Goal: Task Accomplishment & Management: Use online tool/utility

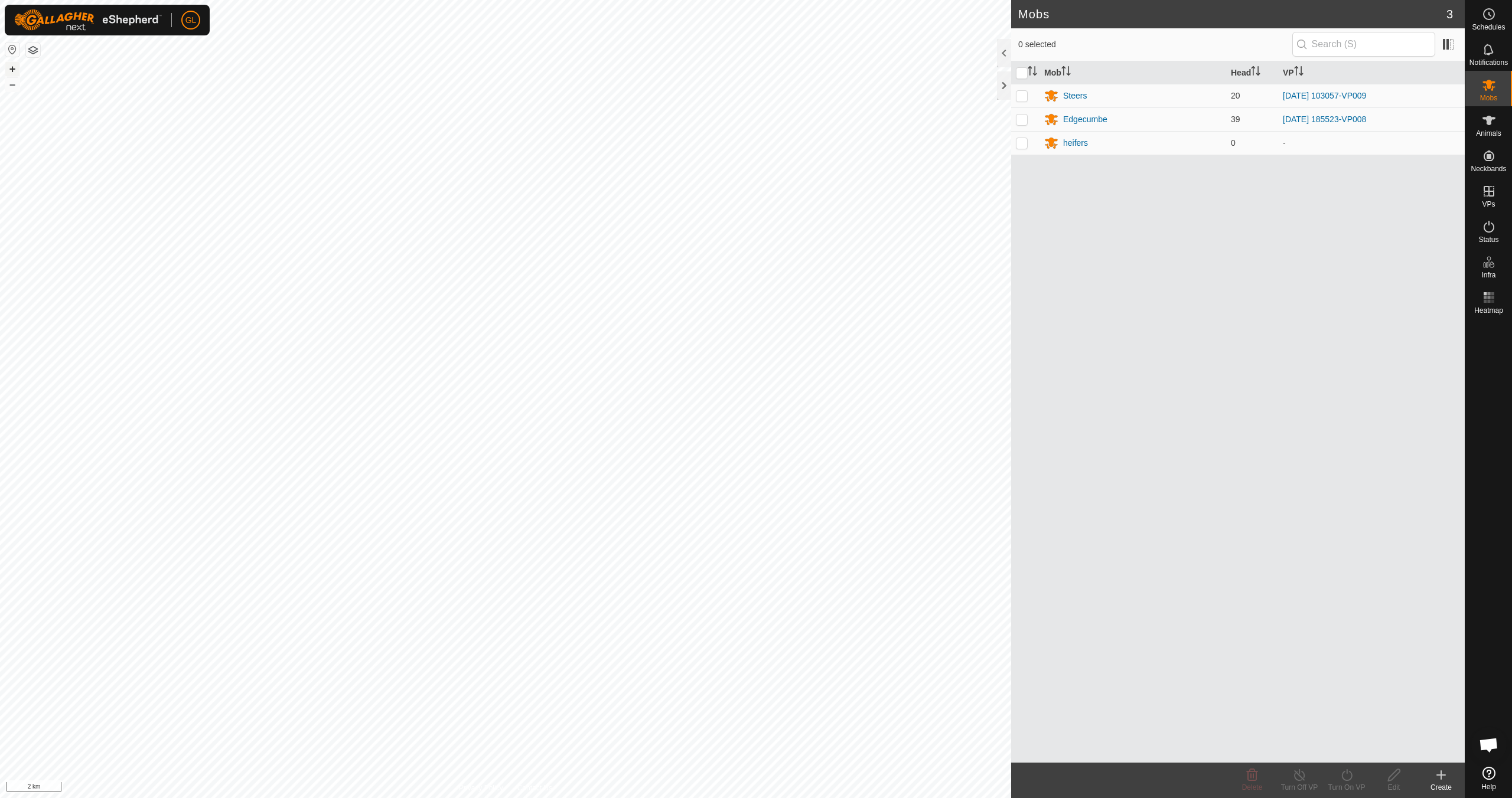
click at [10, 66] on button "+" at bounding box center [12, 68] width 14 height 14
click at [11, 66] on button "+" at bounding box center [12, 68] width 14 height 14
click at [11, 69] on button "+" at bounding box center [12, 68] width 14 height 14
click at [719, 120] on div "Edgecumbe" at bounding box center [1085, 119] width 44 height 12
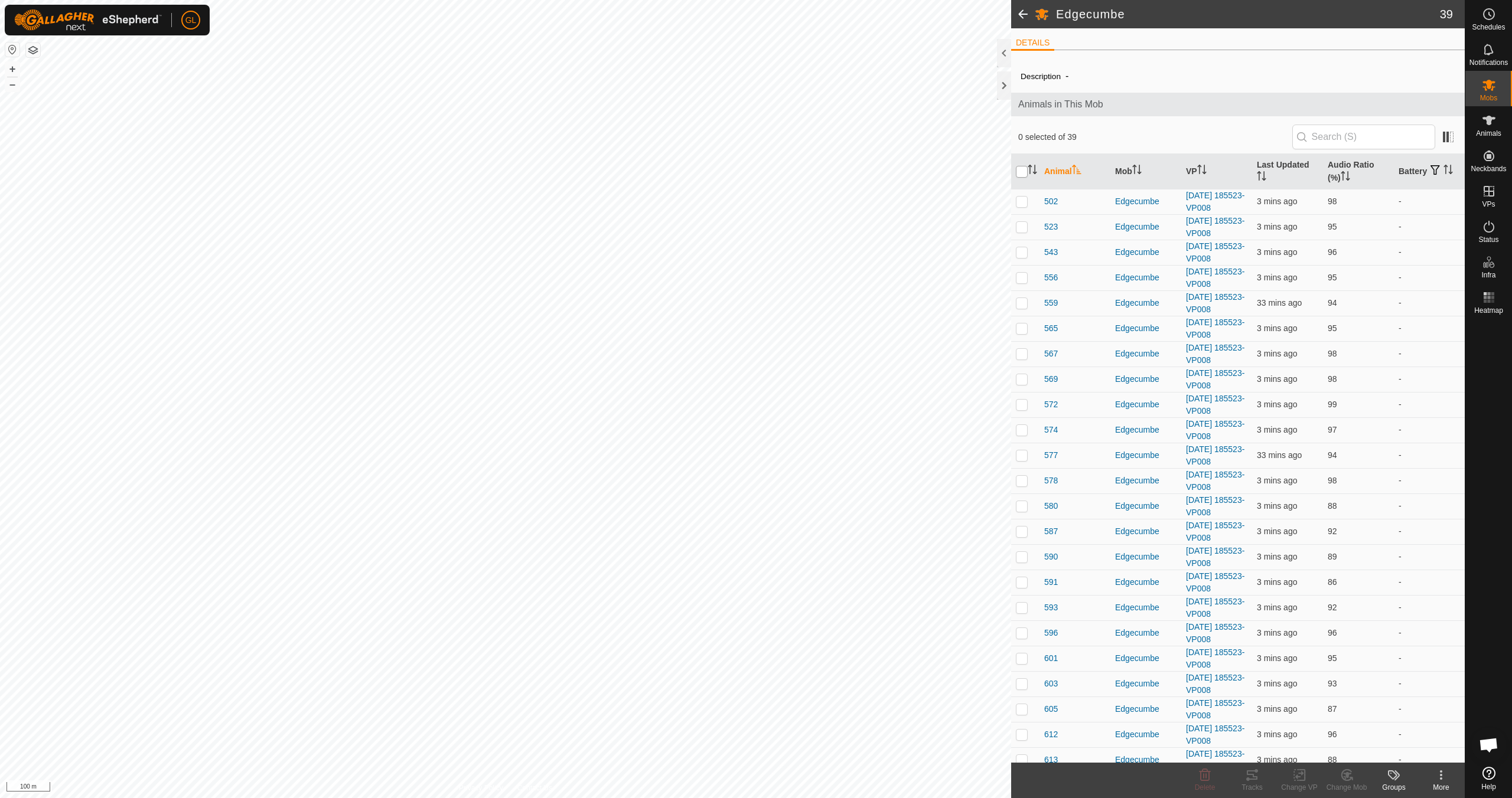
click at [719, 172] on input "checkbox" at bounding box center [1021, 172] width 12 height 12
checkbox input "true"
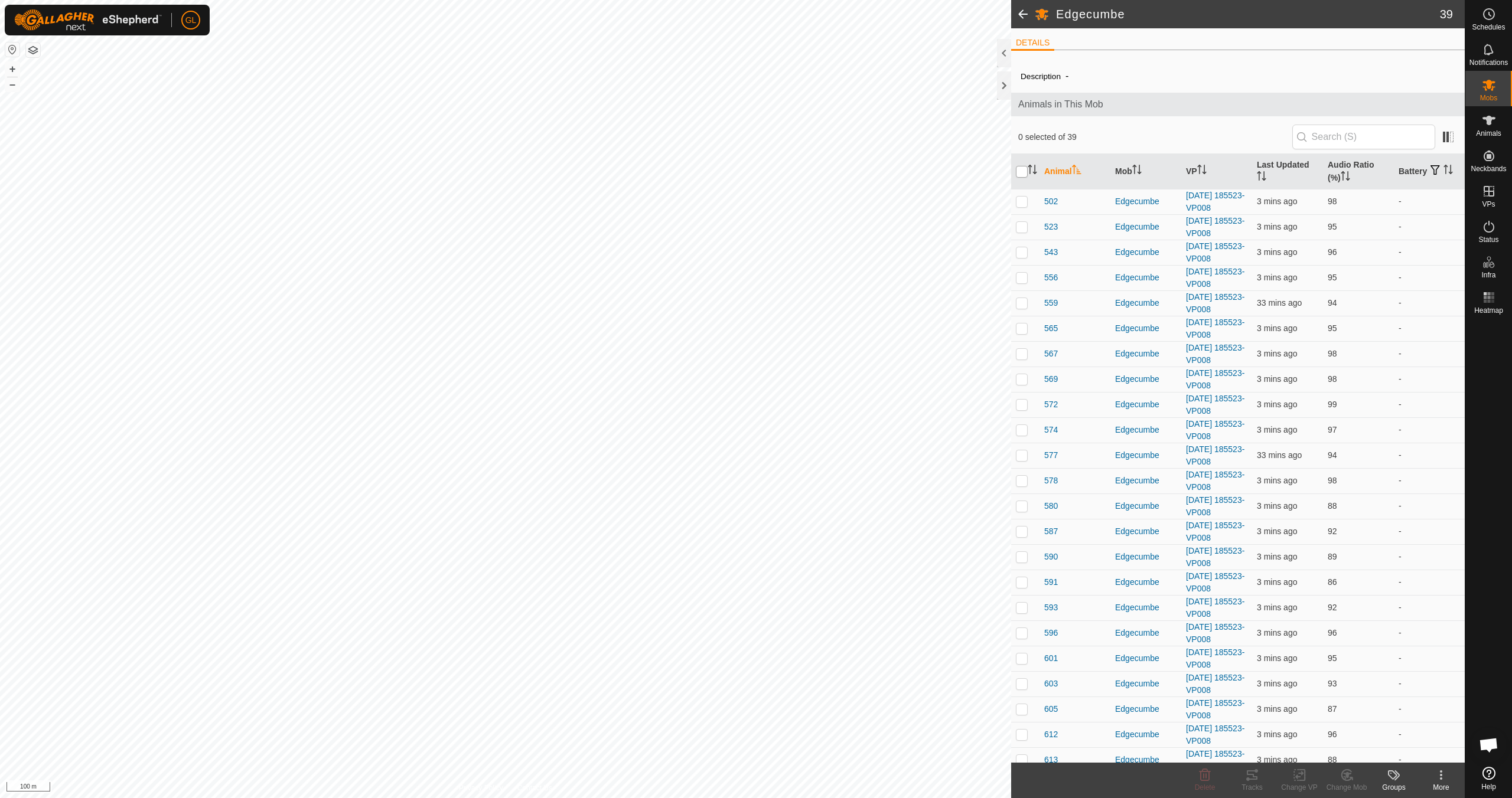
checkbox input "true"
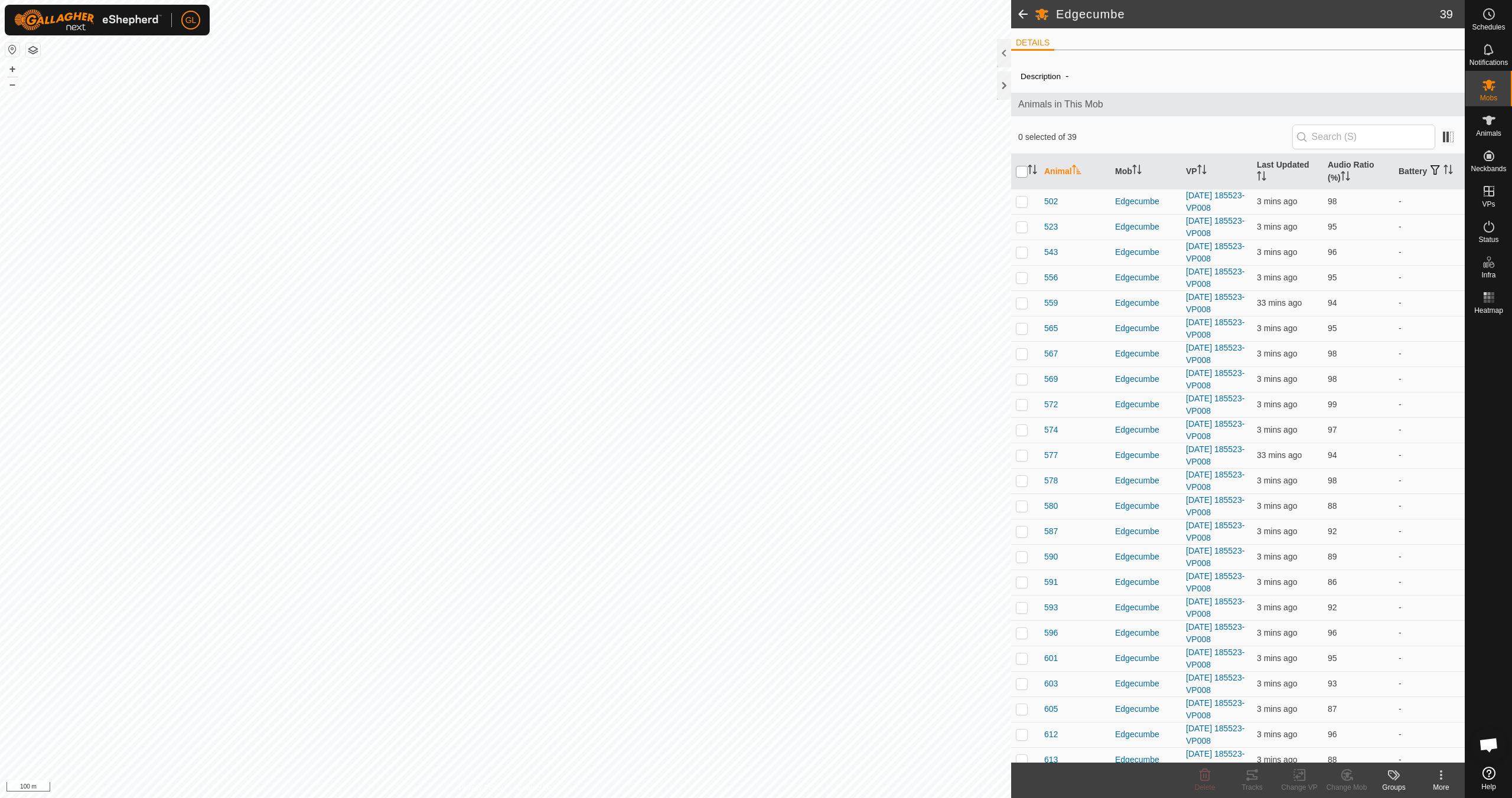
checkbox input "true"
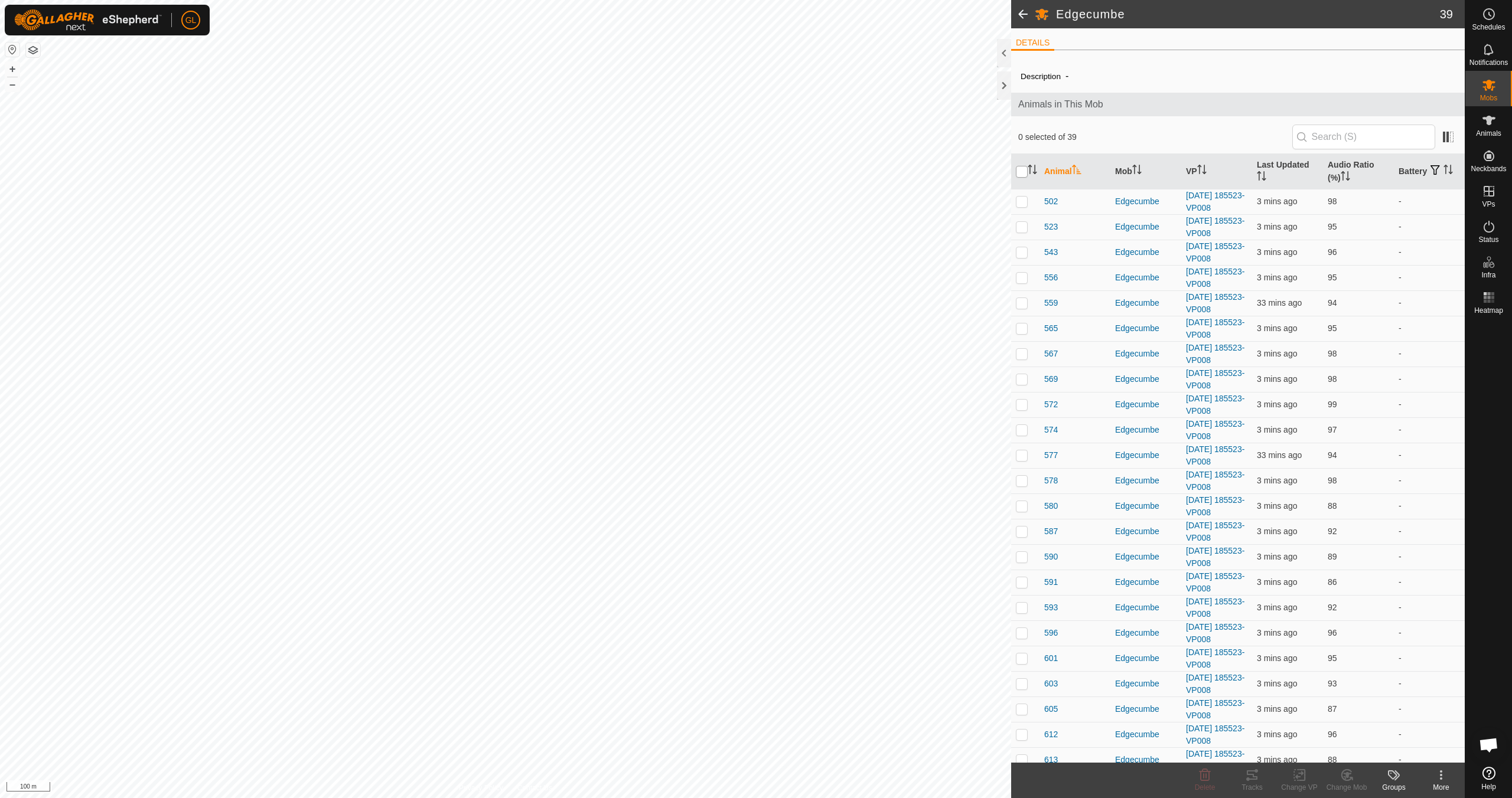
checkbox input "true"
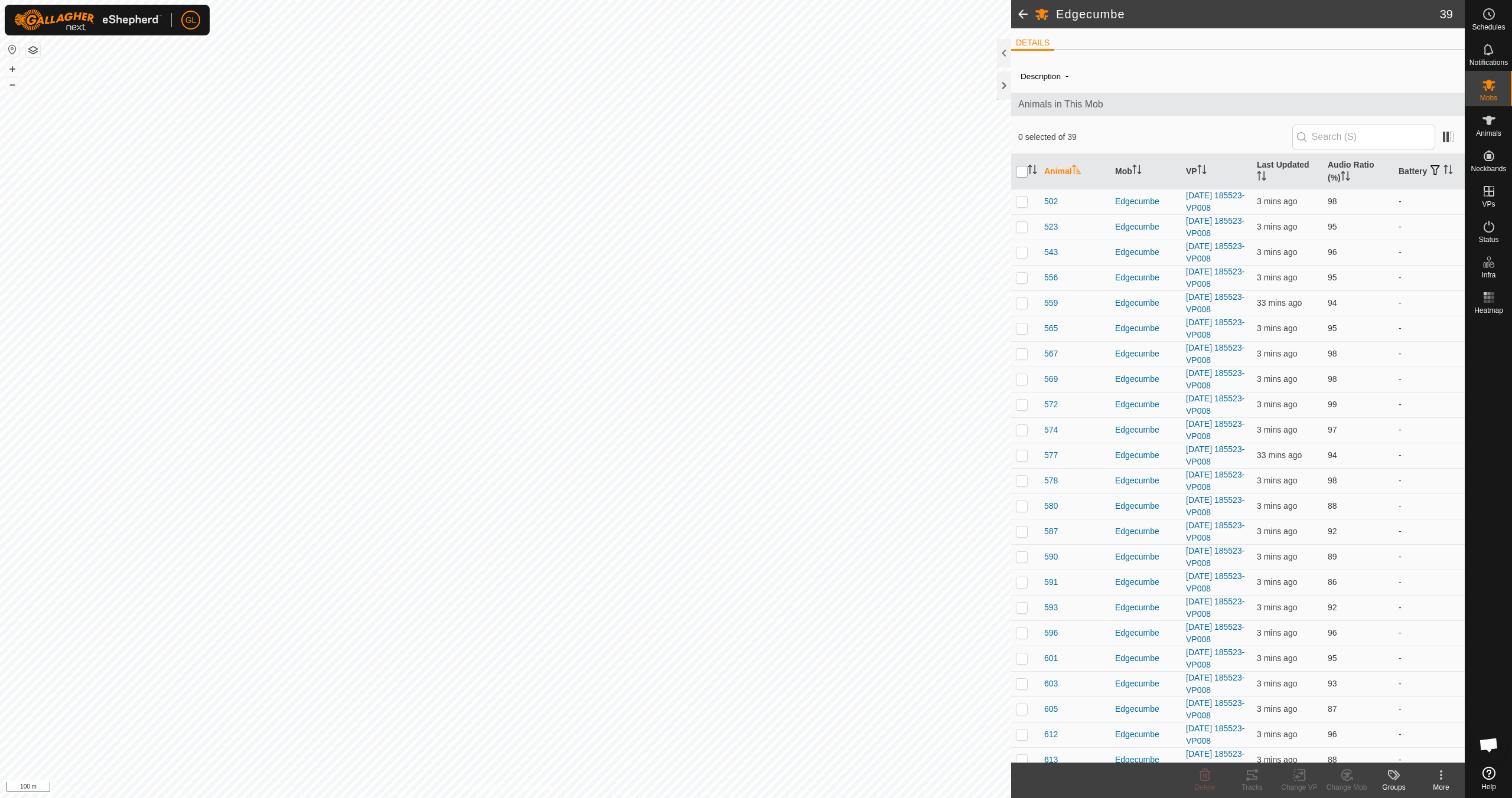
checkbox input "true"
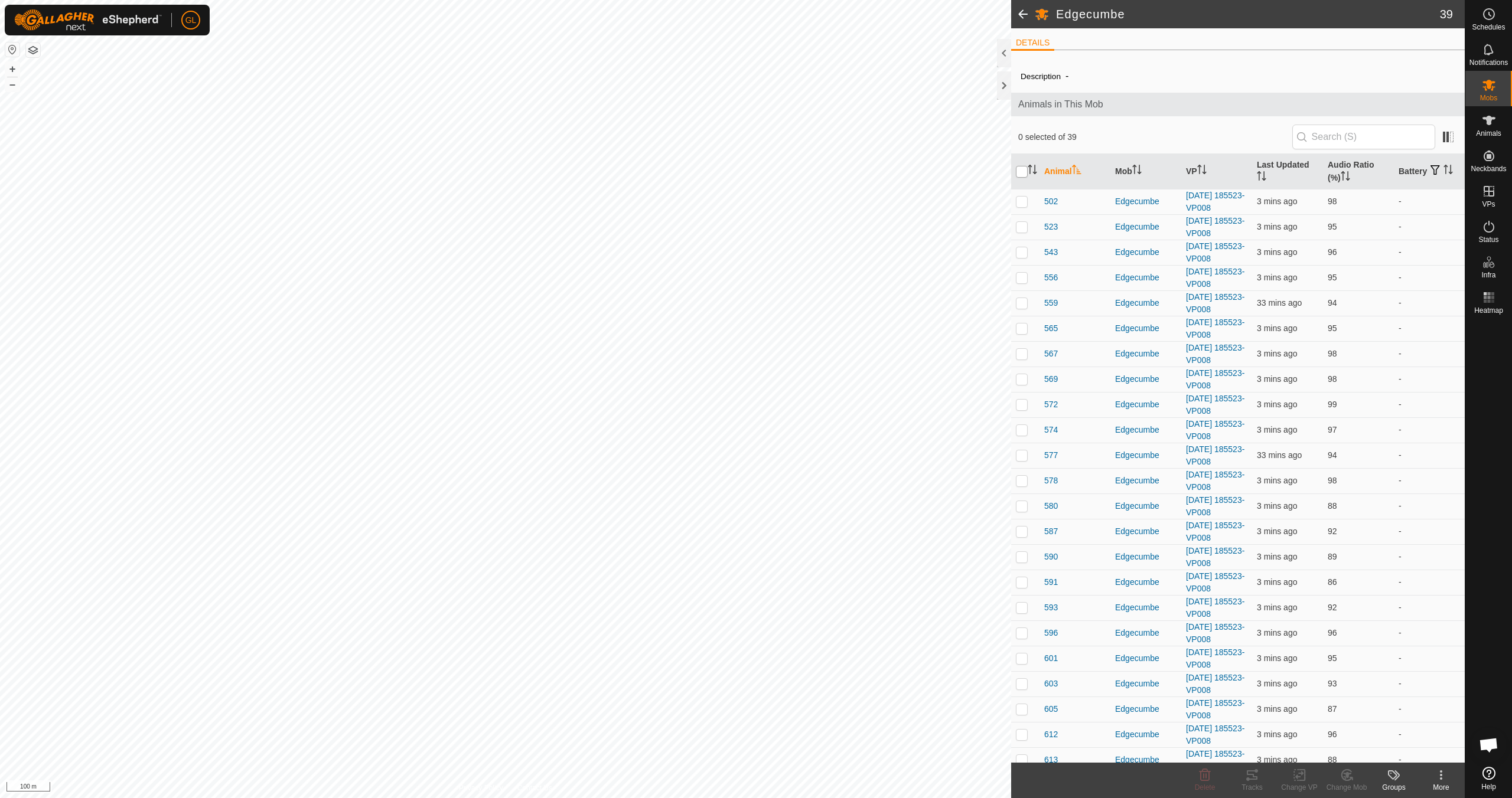
checkbox input "true"
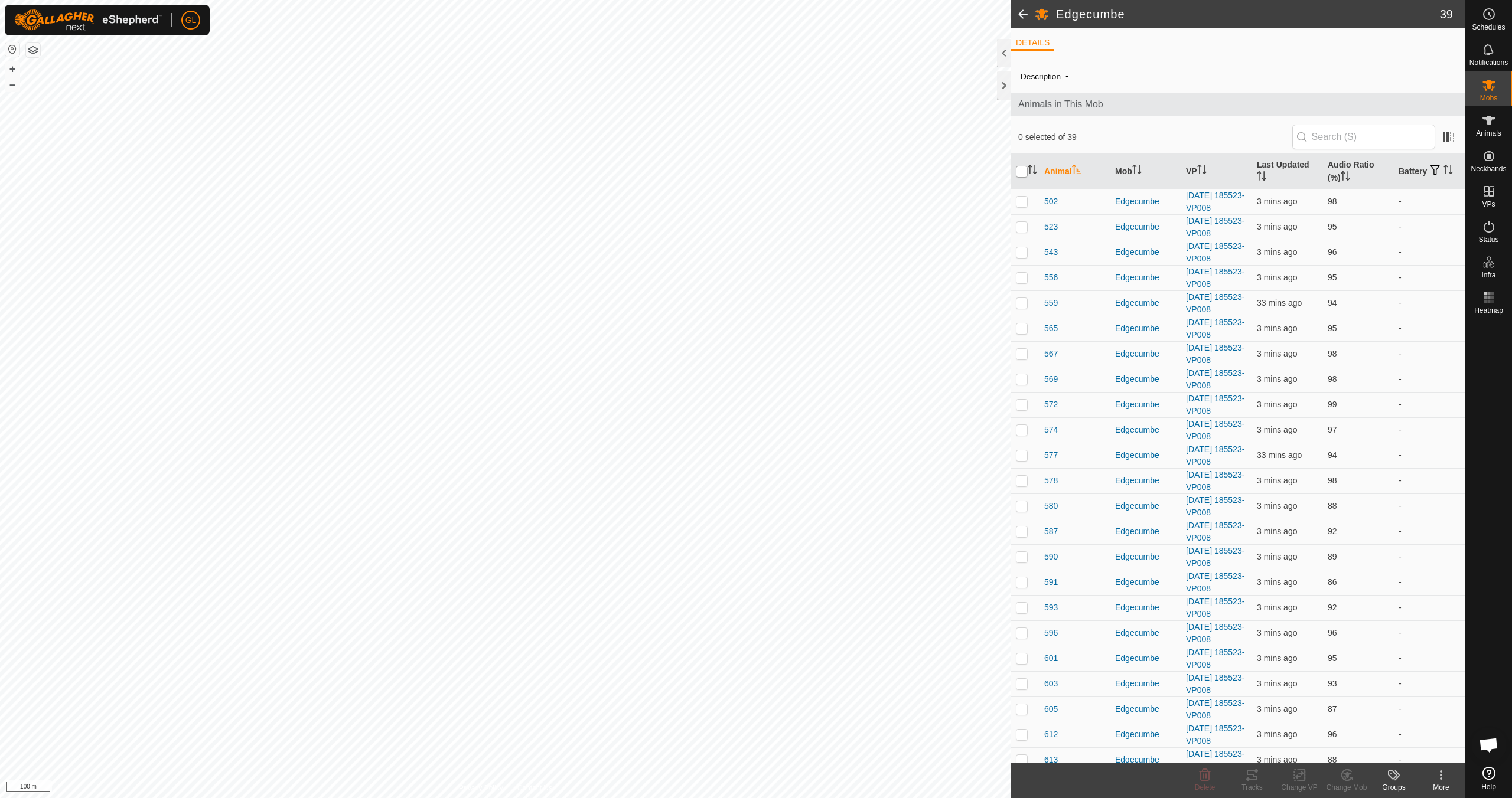
checkbox input "true"
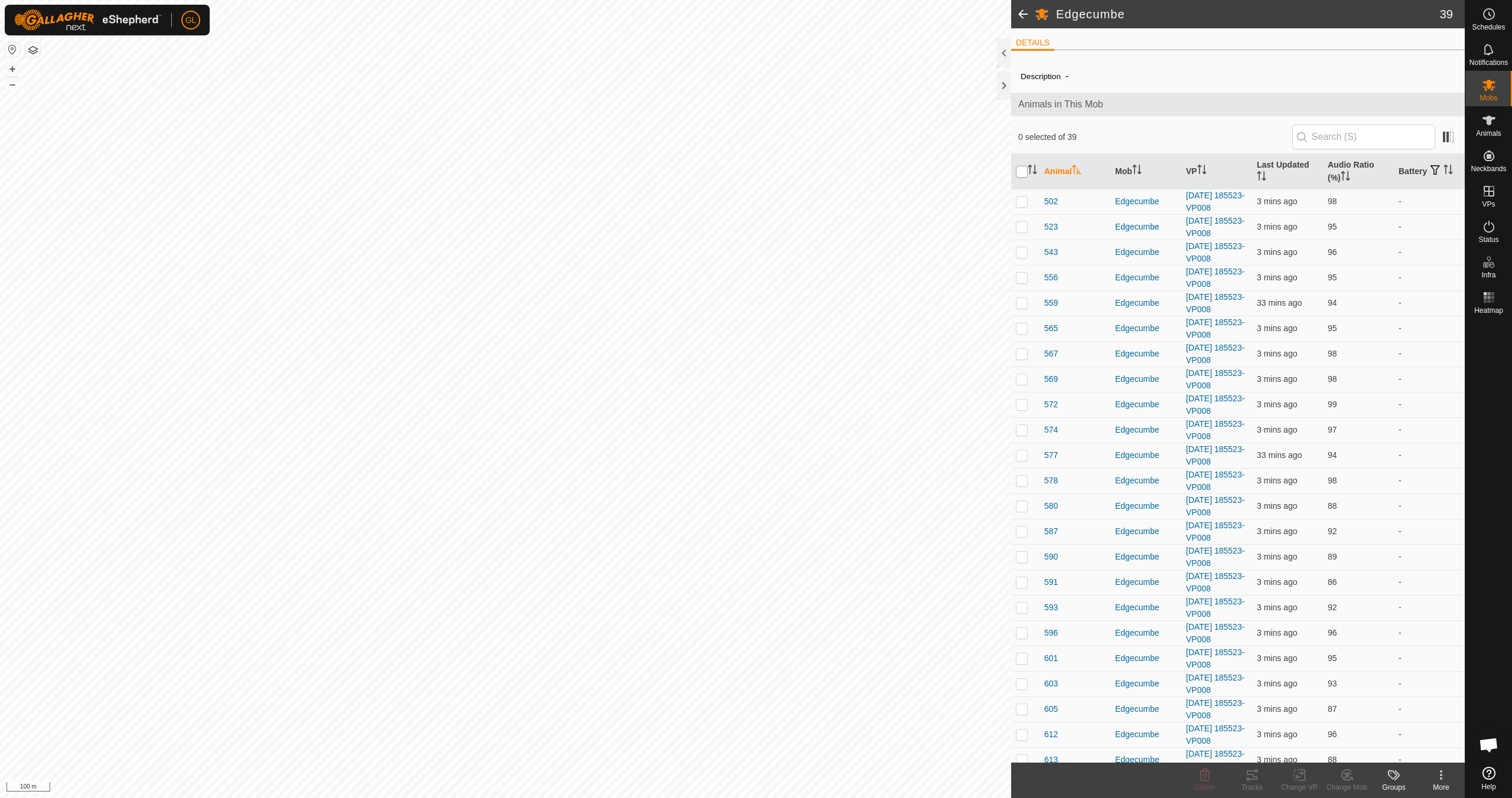
checkbox input "true"
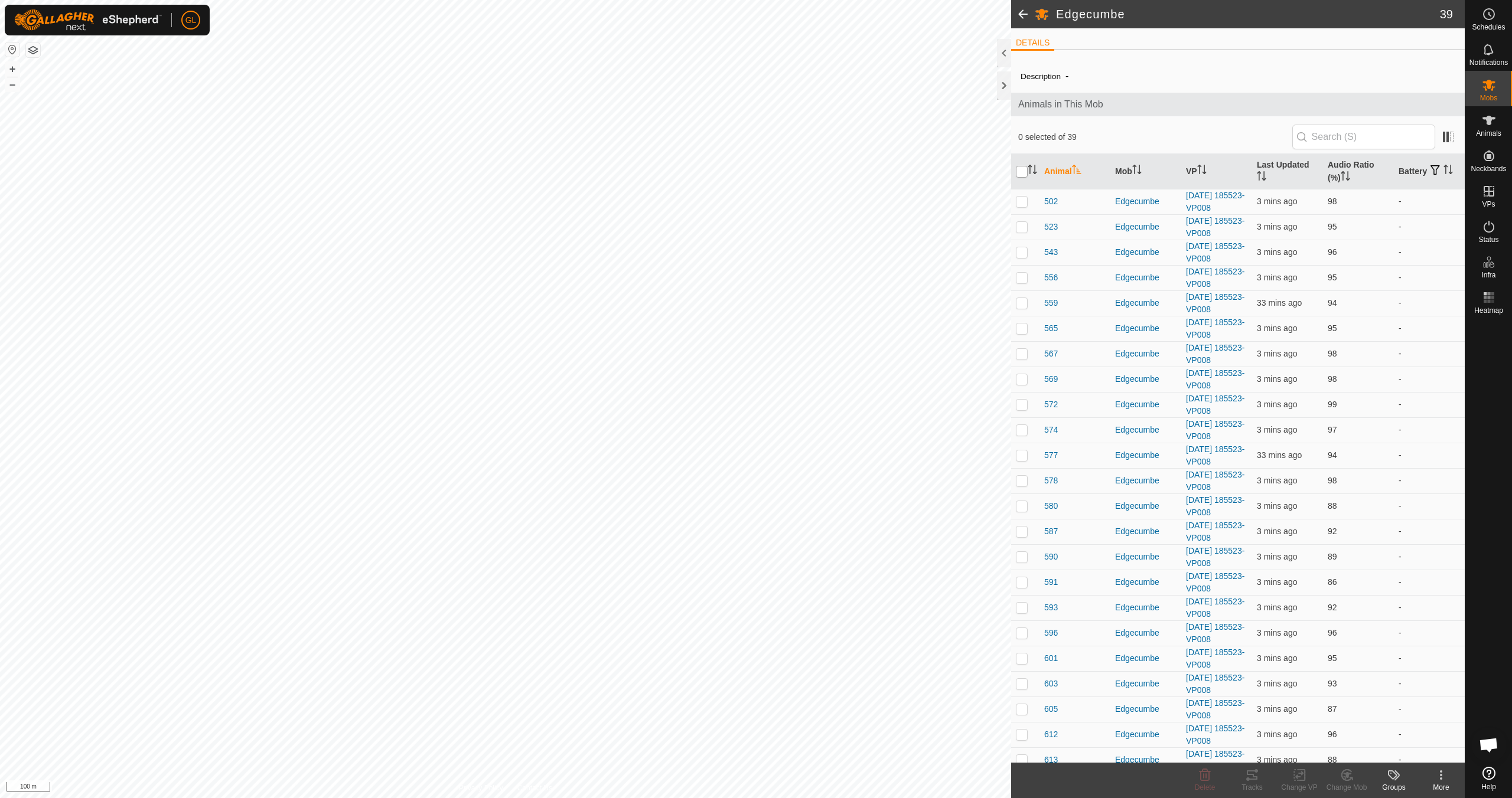
checkbox input "true"
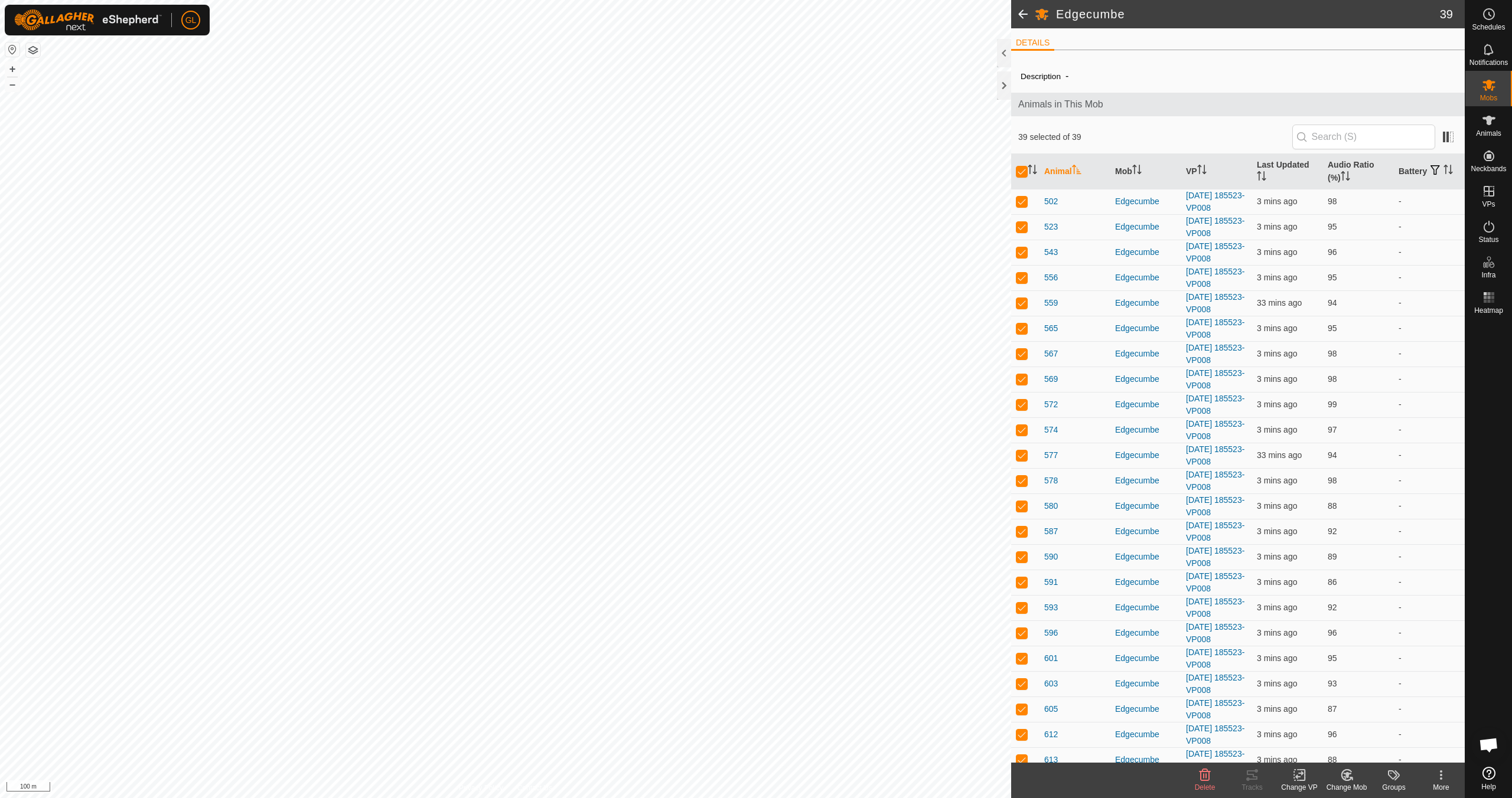
click at [719, 707] on icon at bounding box center [1299, 775] width 8 height 7
click at [719, 707] on link "Choose VP..." at bounding box center [1334, 724] width 117 height 24
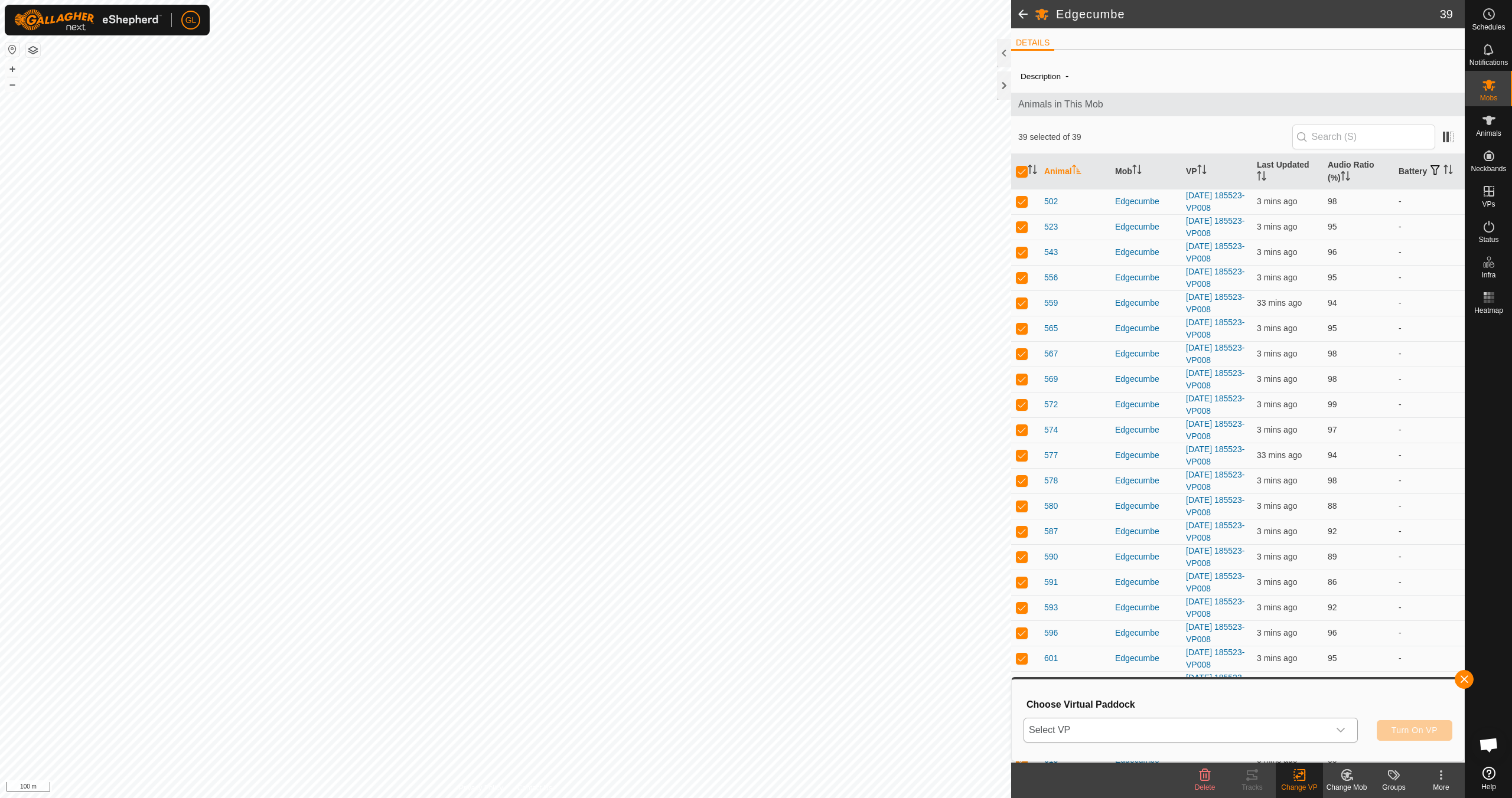
click at [719, 707] on icon "dropdown trigger" at bounding box center [1340, 730] width 8 height 5
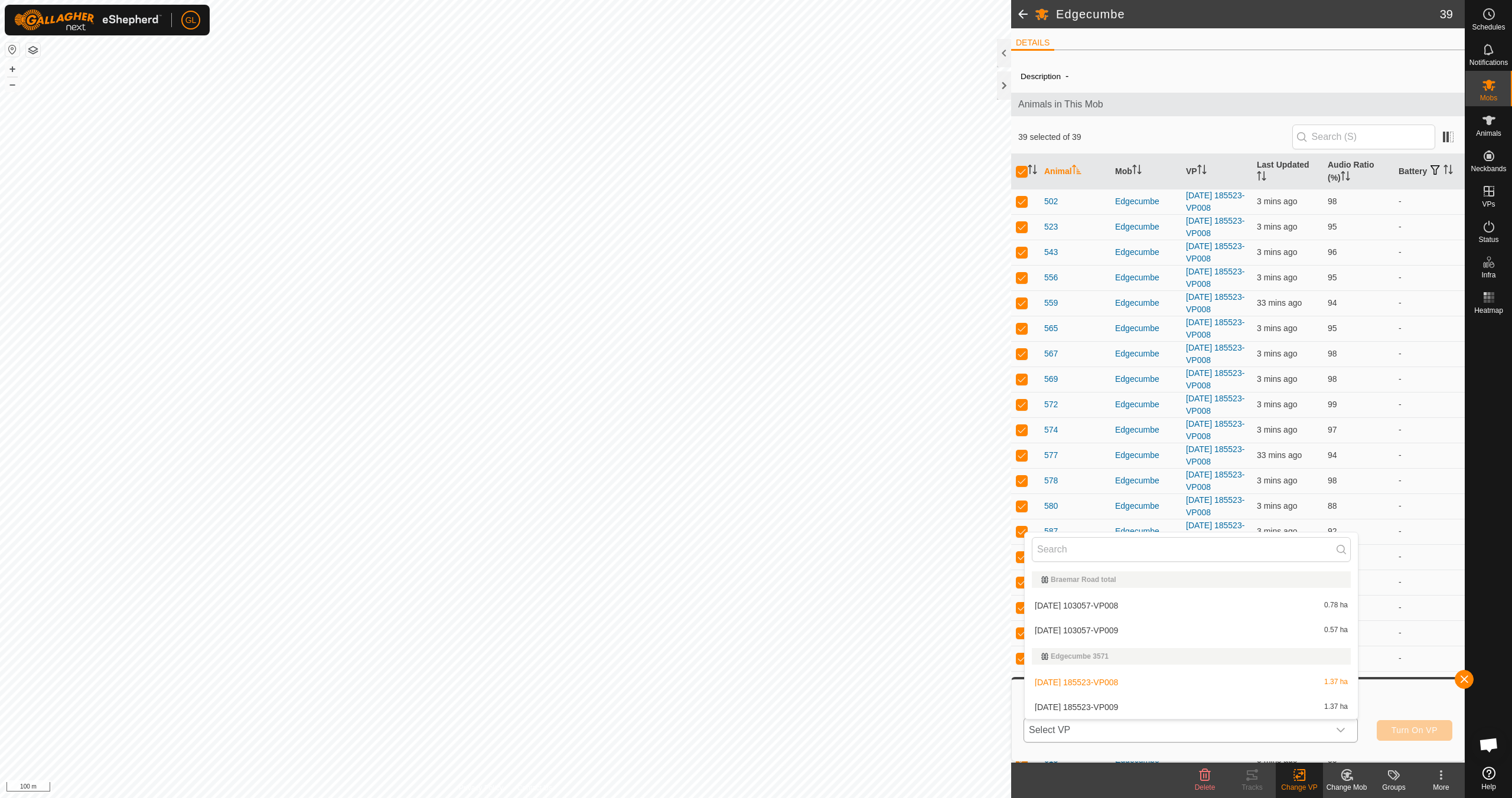
click at [719, 707] on li "[DATE] 185523-VP009 1.37 ha" at bounding box center [1191, 708] width 333 height 24
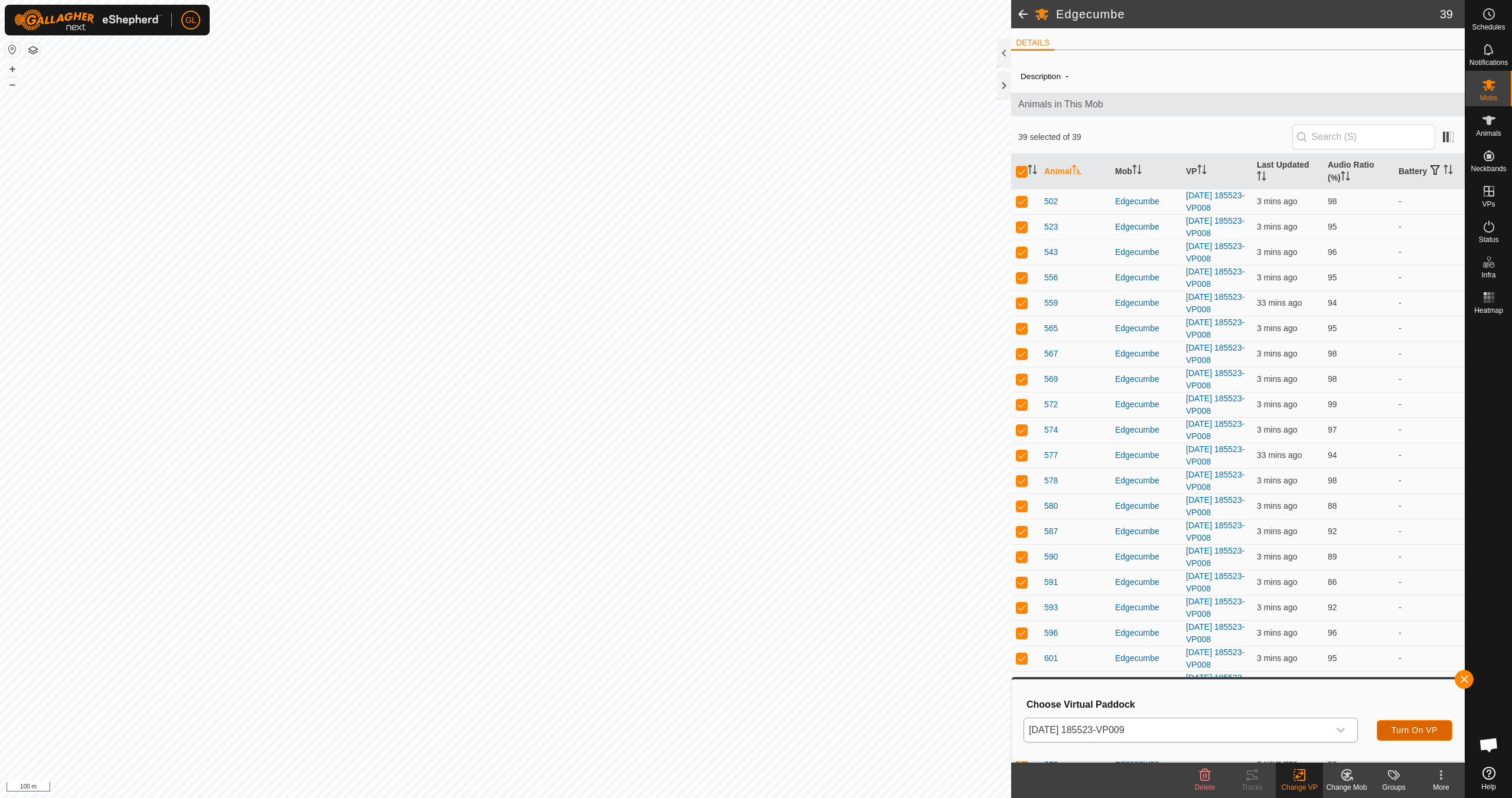
click at [719, 707] on span "Turn On VP" at bounding box center [1414, 730] width 46 height 9
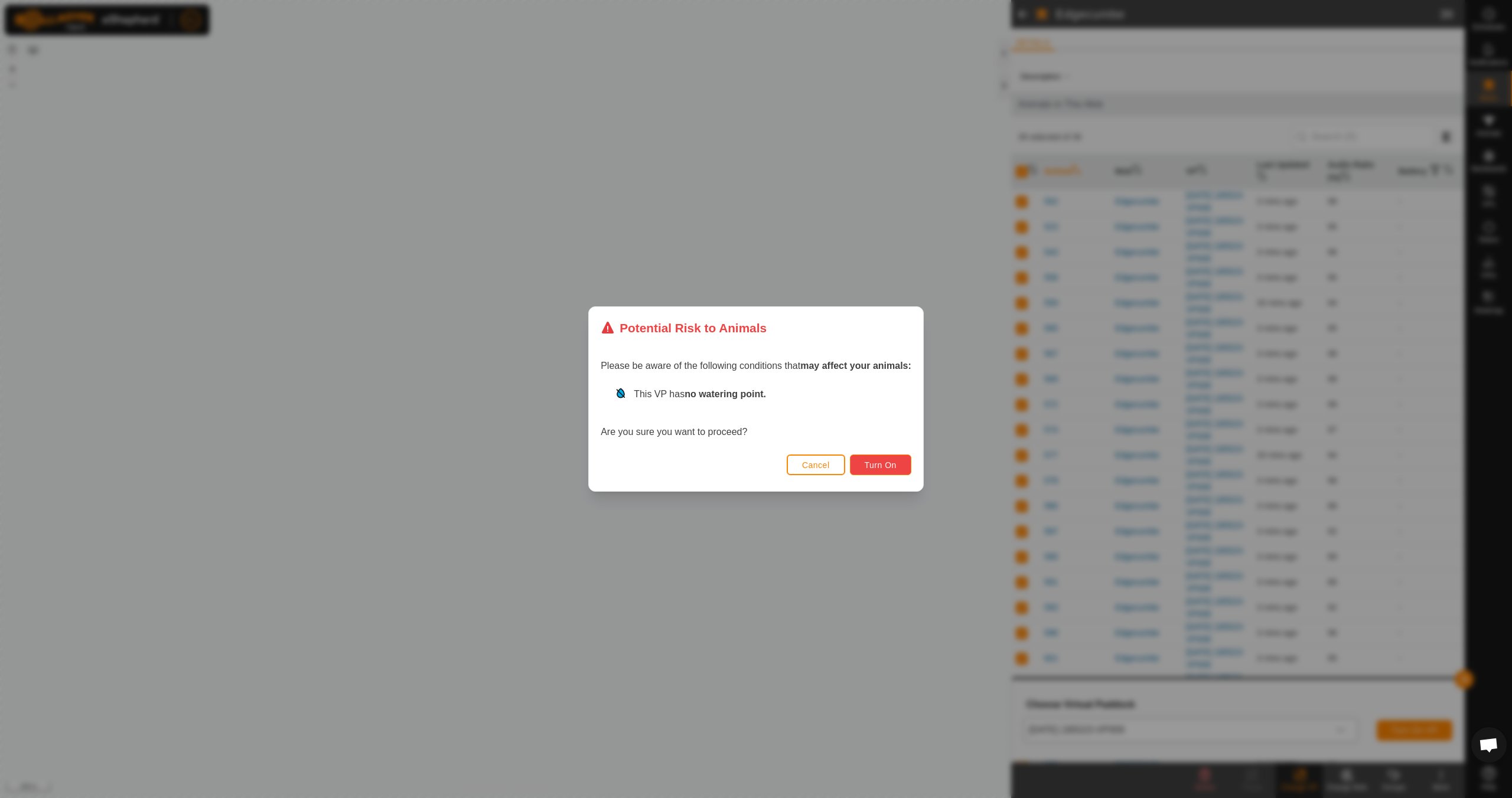
click at [719, 461] on span "Turn On" at bounding box center [881, 465] width 32 height 9
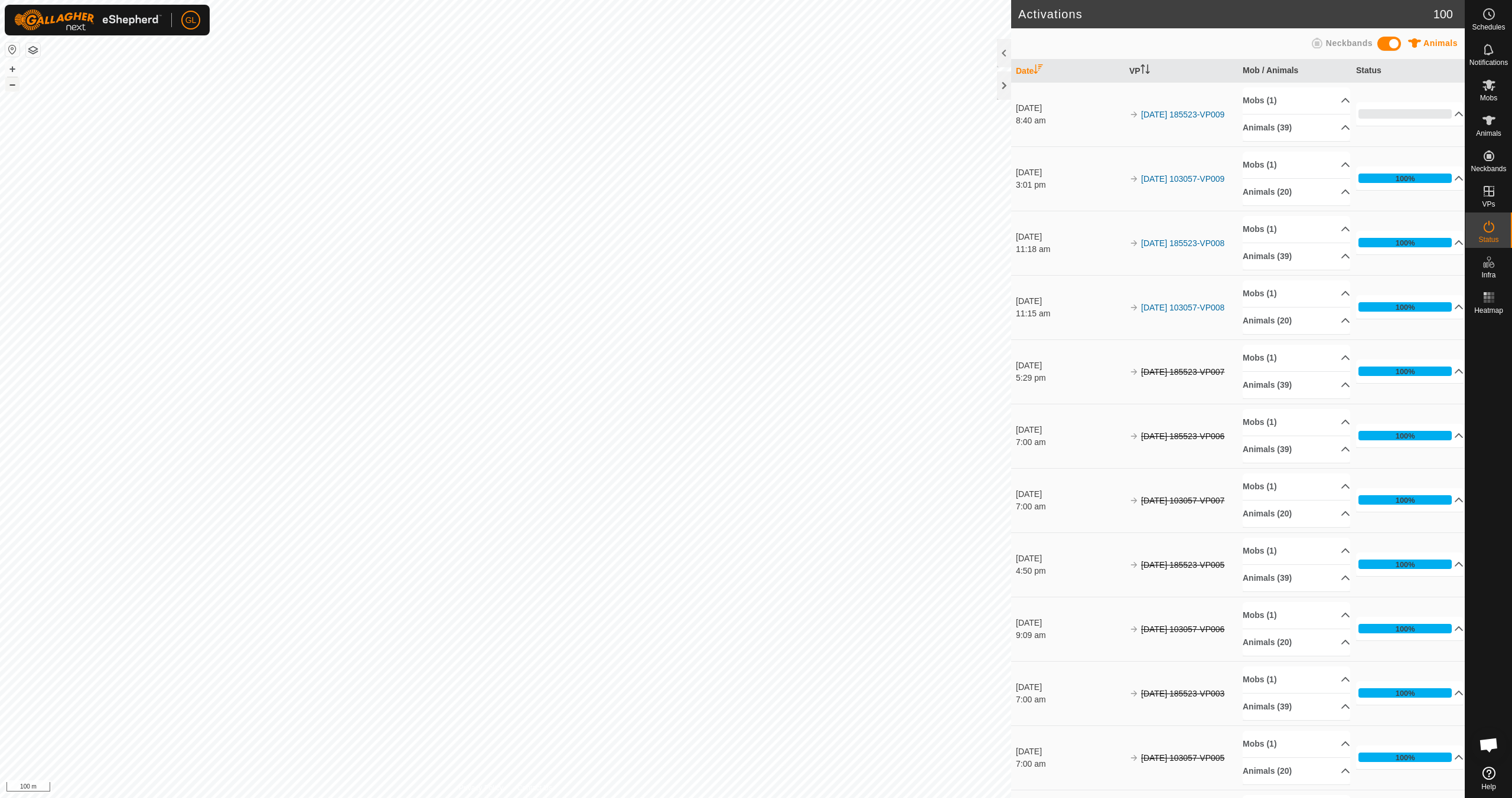
click at [9, 84] on button "–" at bounding box center [12, 84] width 14 height 14
click at [11, 84] on button "–" at bounding box center [12, 84] width 14 height 14
click at [15, 70] on button "+" at bounding box center [12, 68] width 14 height 14
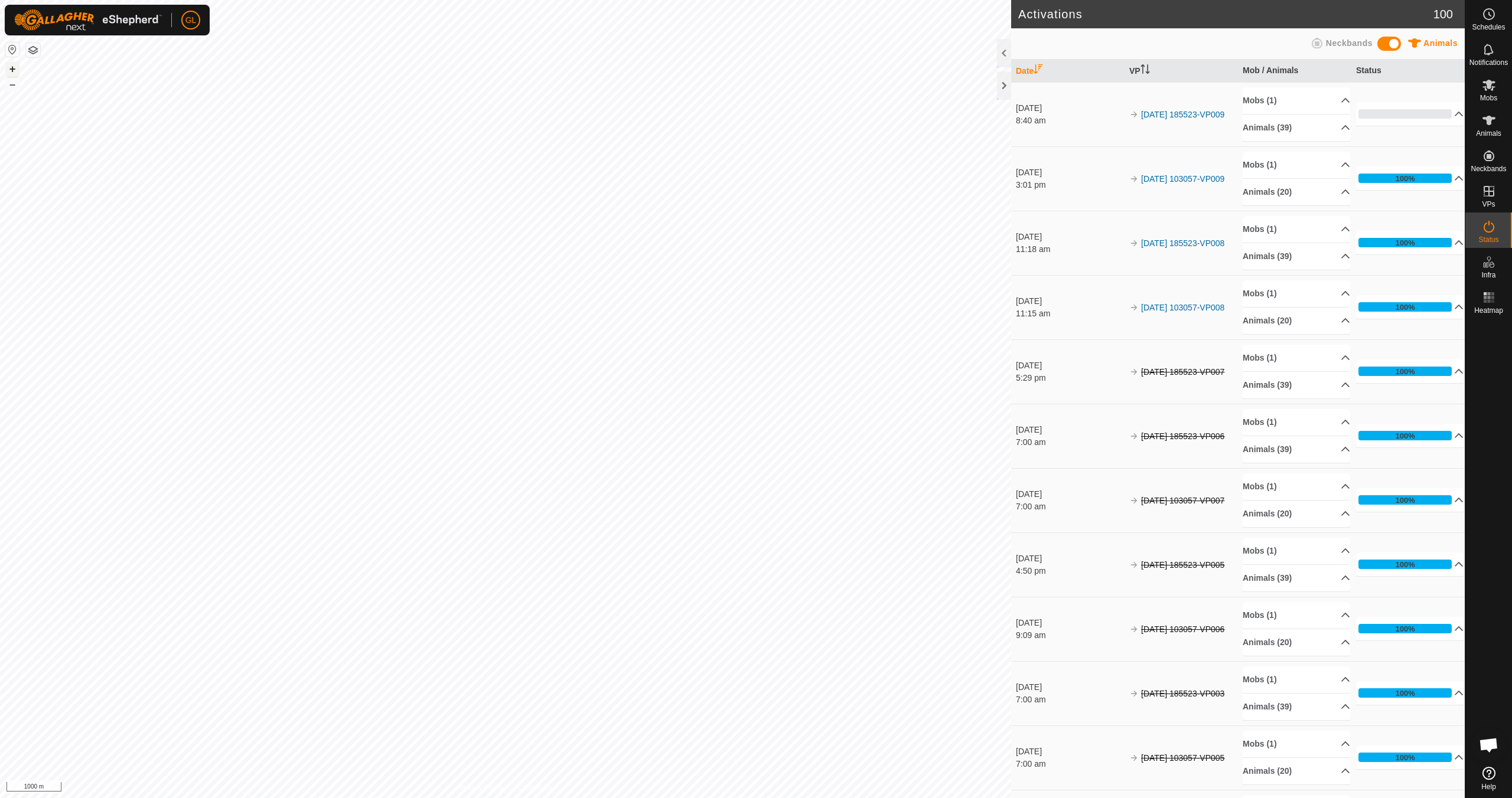
click at [14, 70] on button "+" at bounding box center [12, 68] width 14 height 14
click at [10, 71] on button "+" at bounding box center [12, 68] width 14 height 14
click at [10, 68] on button "+" at bounding box center [12, 68] width 14 height 14
click at [15, 66] on button "+" at bounding box center [12, 68] width 14 height 14
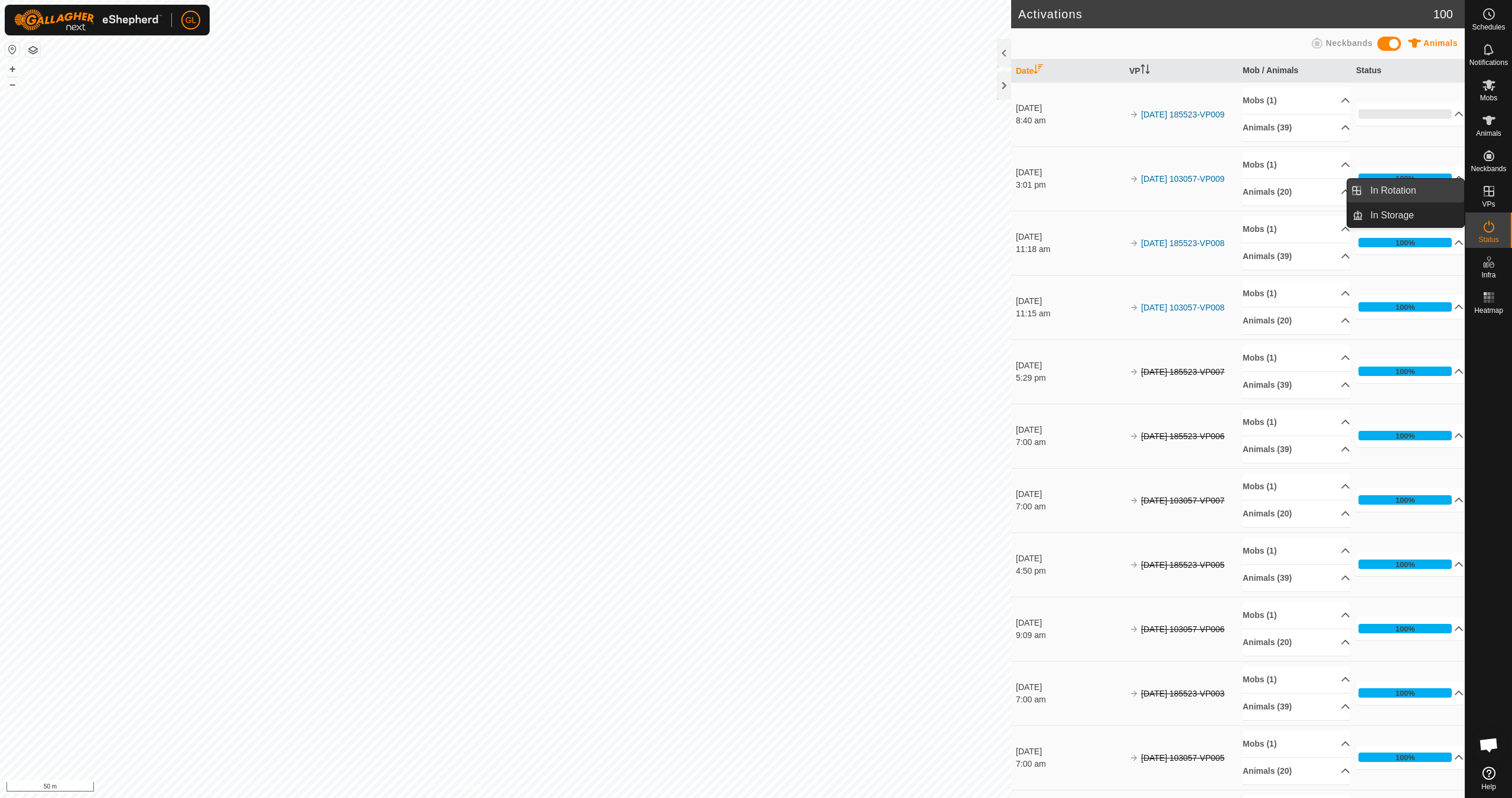
click at [719, 193] on link "In Rotation" at bounding box center [1412, 191] width 101 height 24
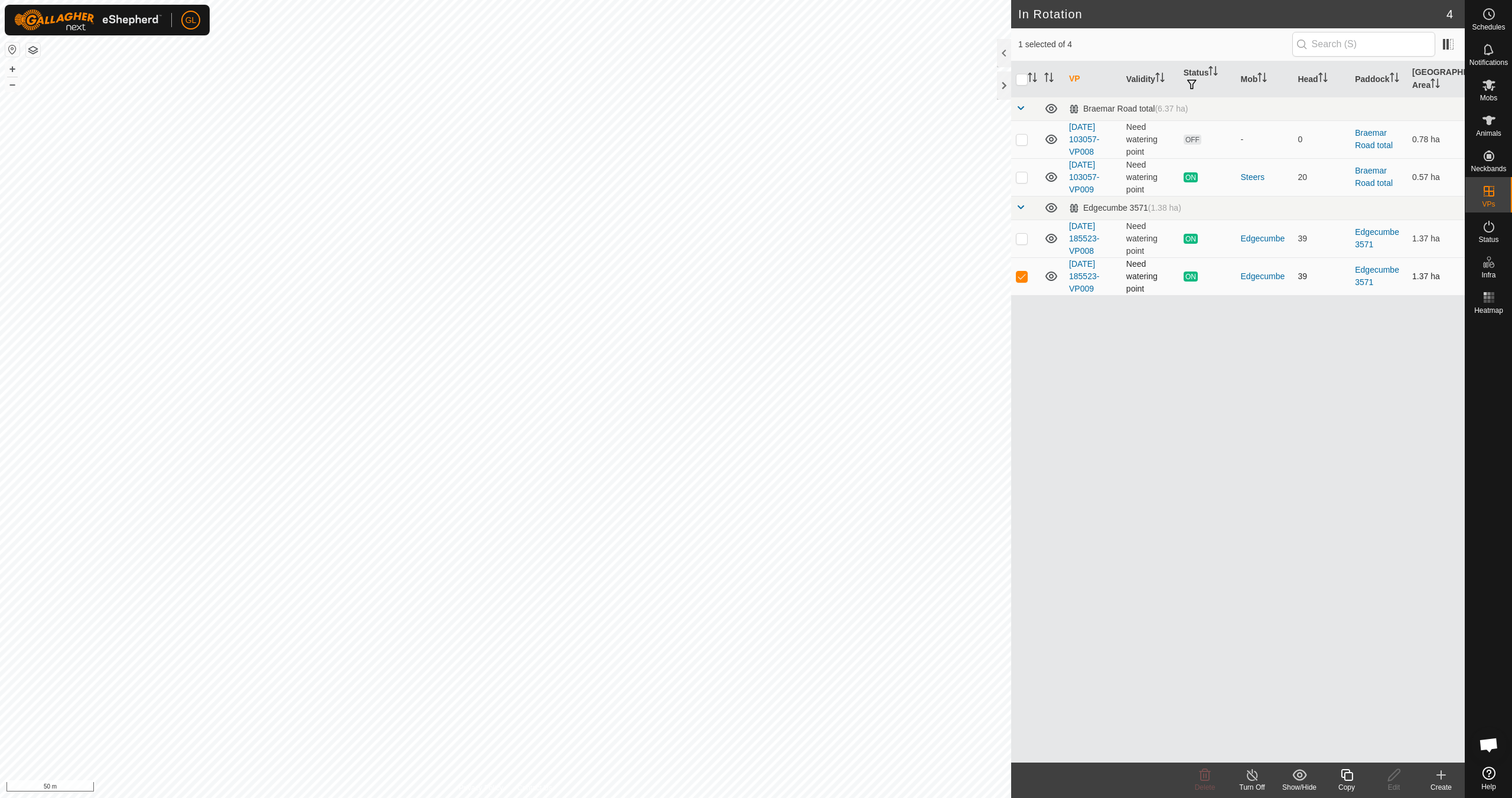
click at [719, 276] on p-checkbox at bounding box center [1021, 276] width 12 height 9
checkbox input "false"
click at [719, 141] on p-checkbox at bounding box center [1021, 139] width 12 height 9
click at [719, 707] on delete-svg-icon at bounding box center [1204, 774] width 47 height 14
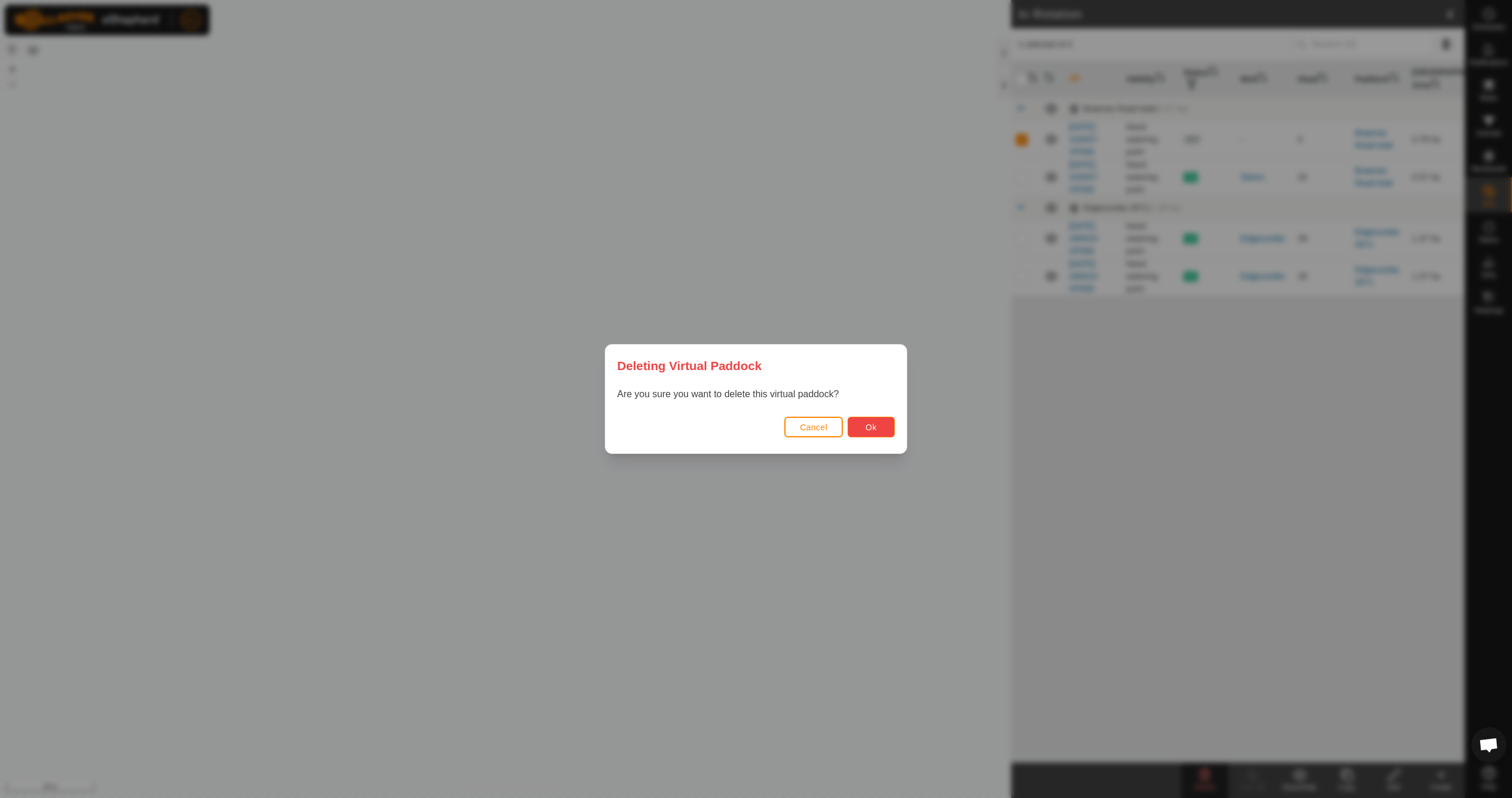
click at [719, 425] on span "Ok" at bounding box center [871, 427] width 11 height 9
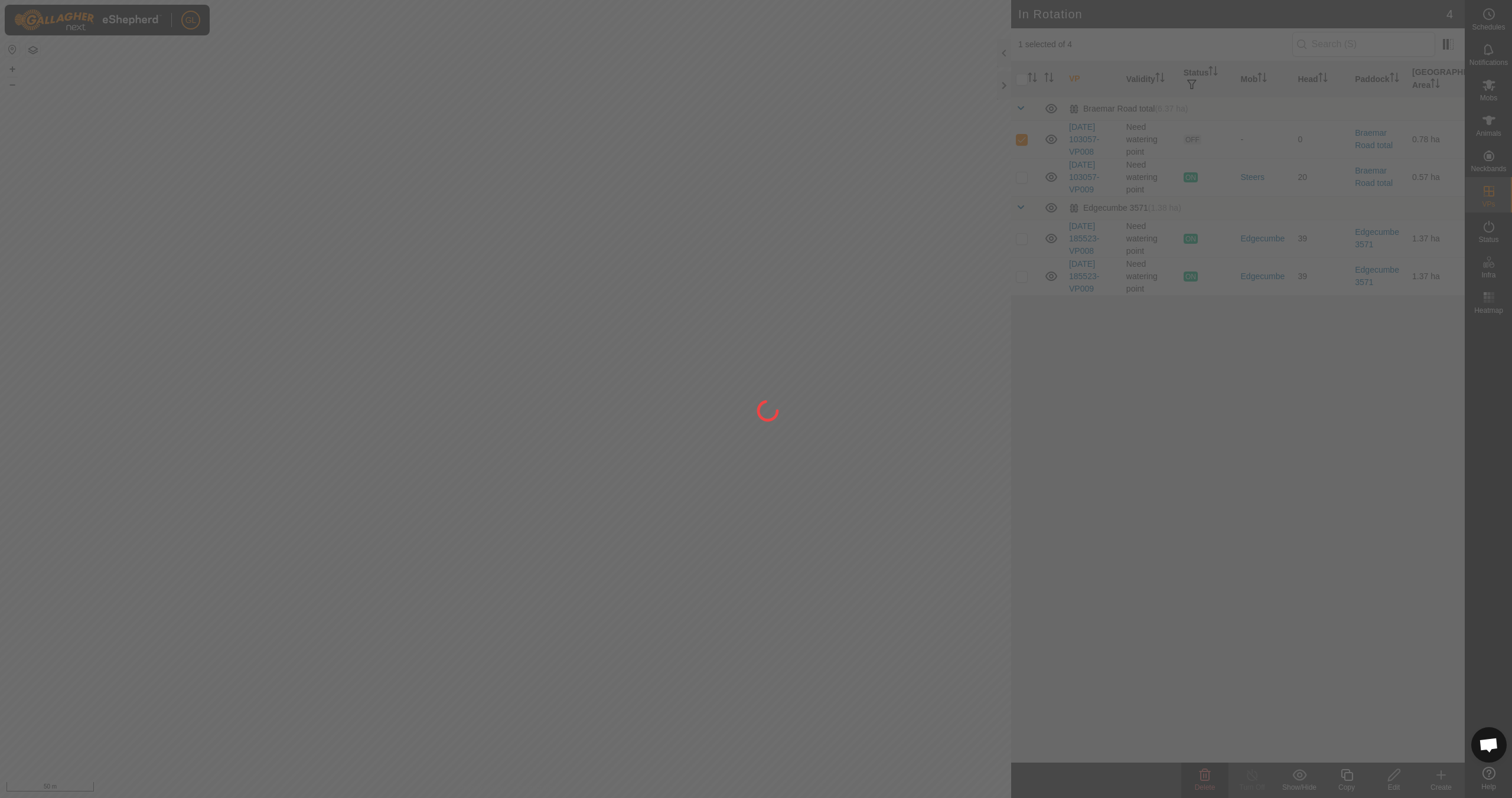
checkbox input "false"
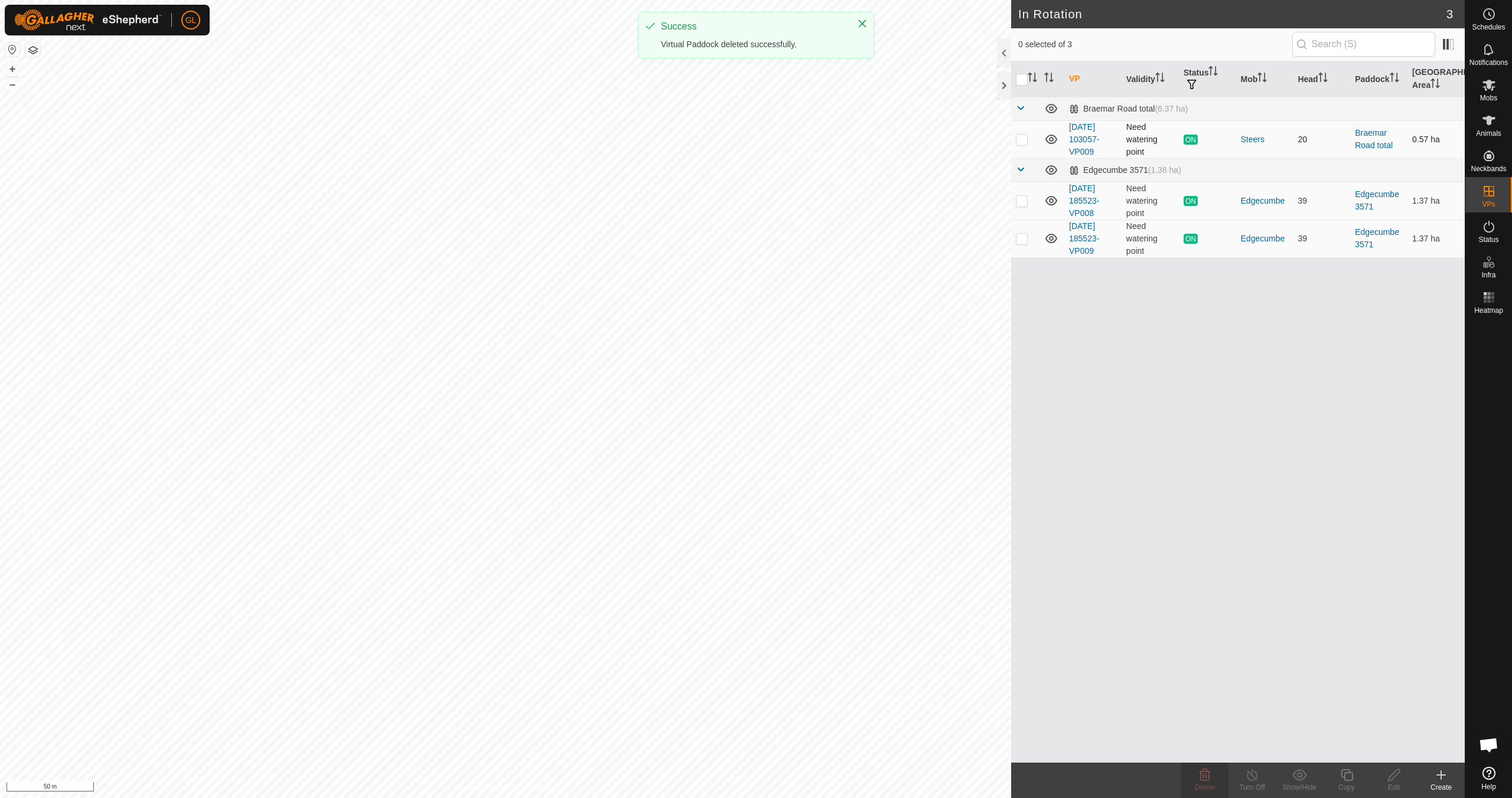
click at [719, 137] on p-checkbox at bounding box center [1021, 139] width 12 height 9
checkbox input "true"
click at [719, 707] on icon at bounding box center [1347, 774] width 15 height 14
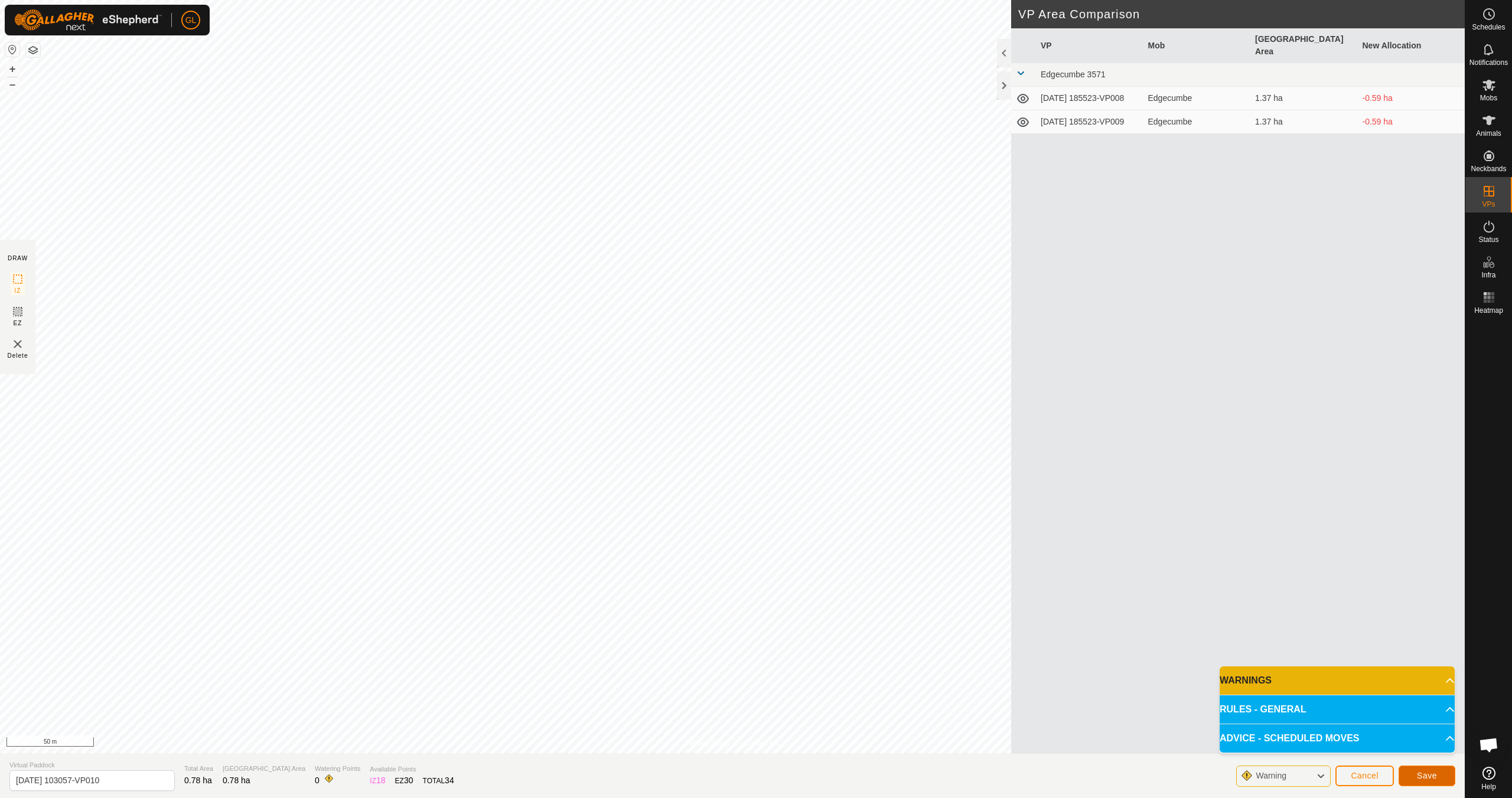
click at [719, 707] on span "Save" at bounding box center [1427, 775] width 20 height 9
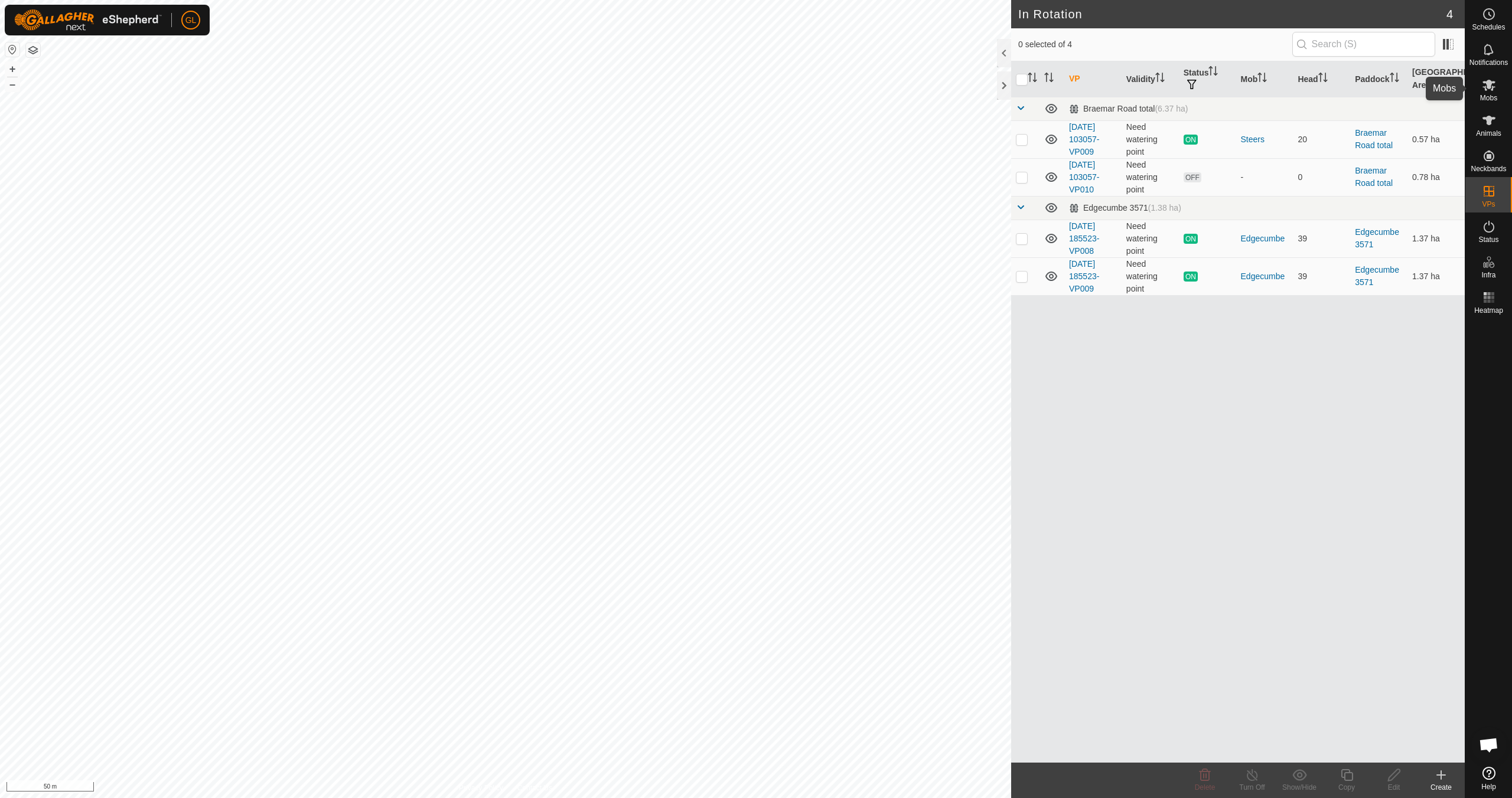
click at [719, 94] on span "Mobs" at bounding box center [1488, 98] width 18 height 7
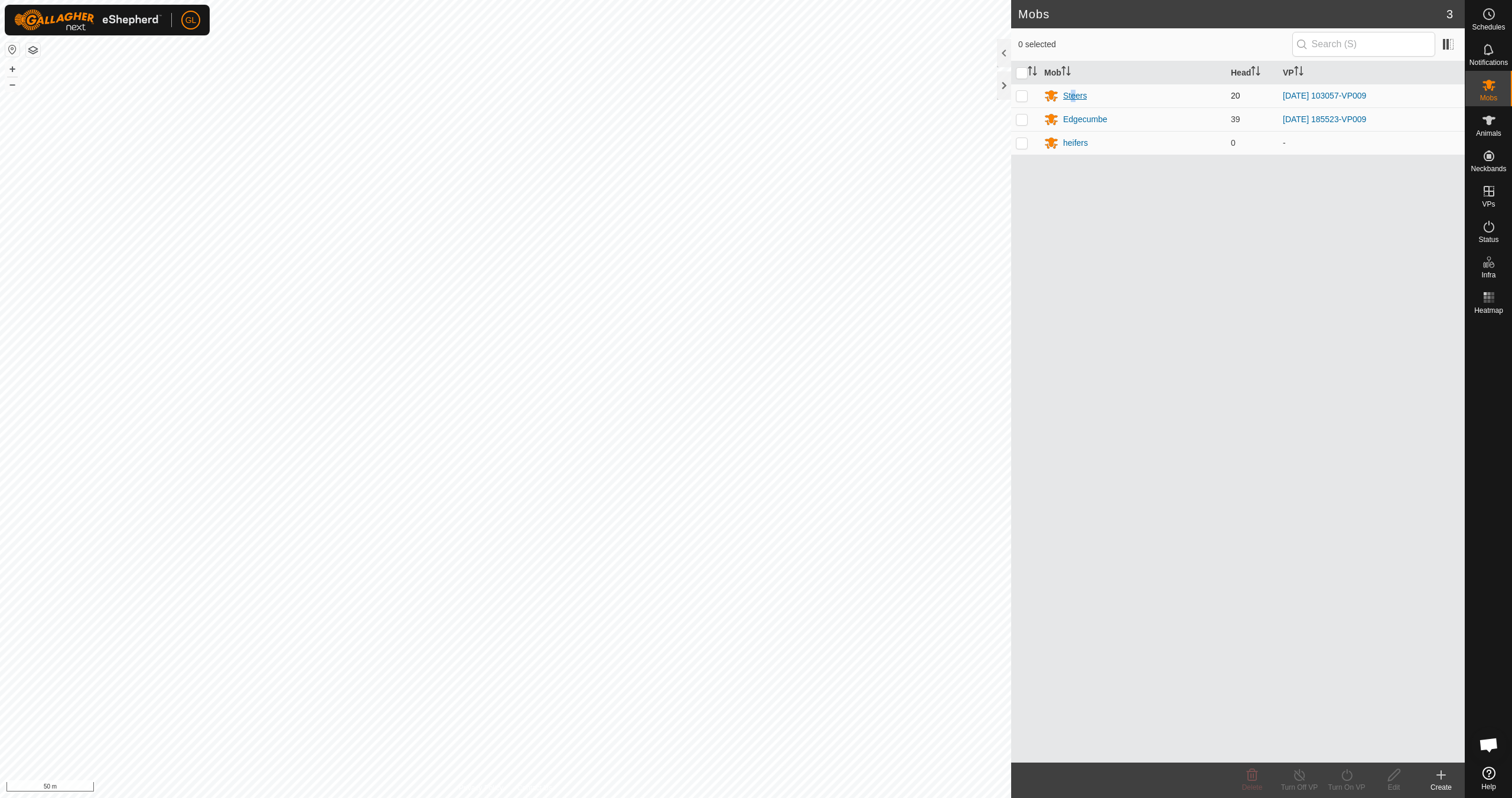
click at [719, 96] on div "Steers" at bounding box center [1074, 95] width 24 height 12
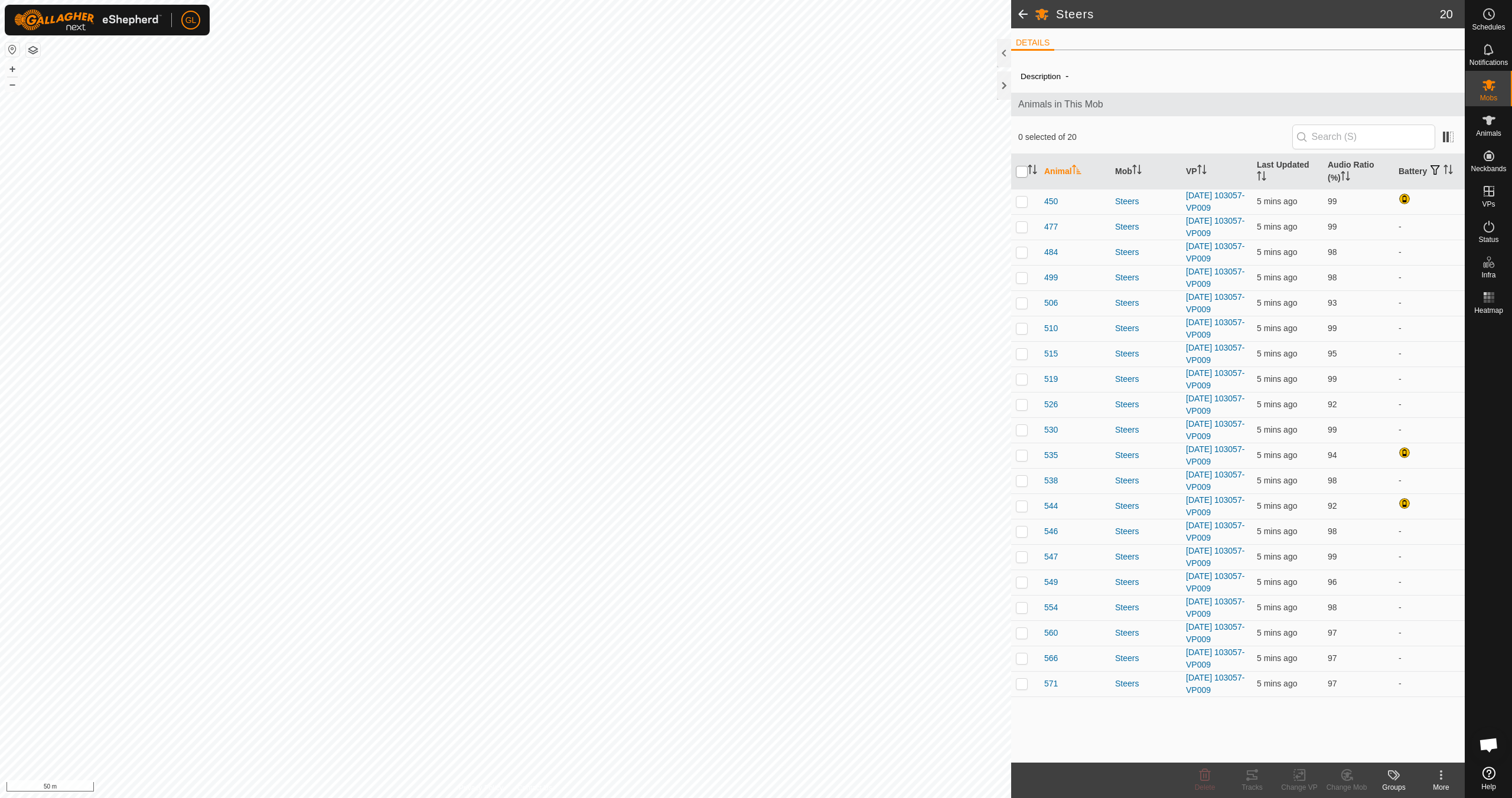
click at [719, 171] on input "checkbox" at bounding box center [1021, 172] width 12 height 12
checkbox input "true"
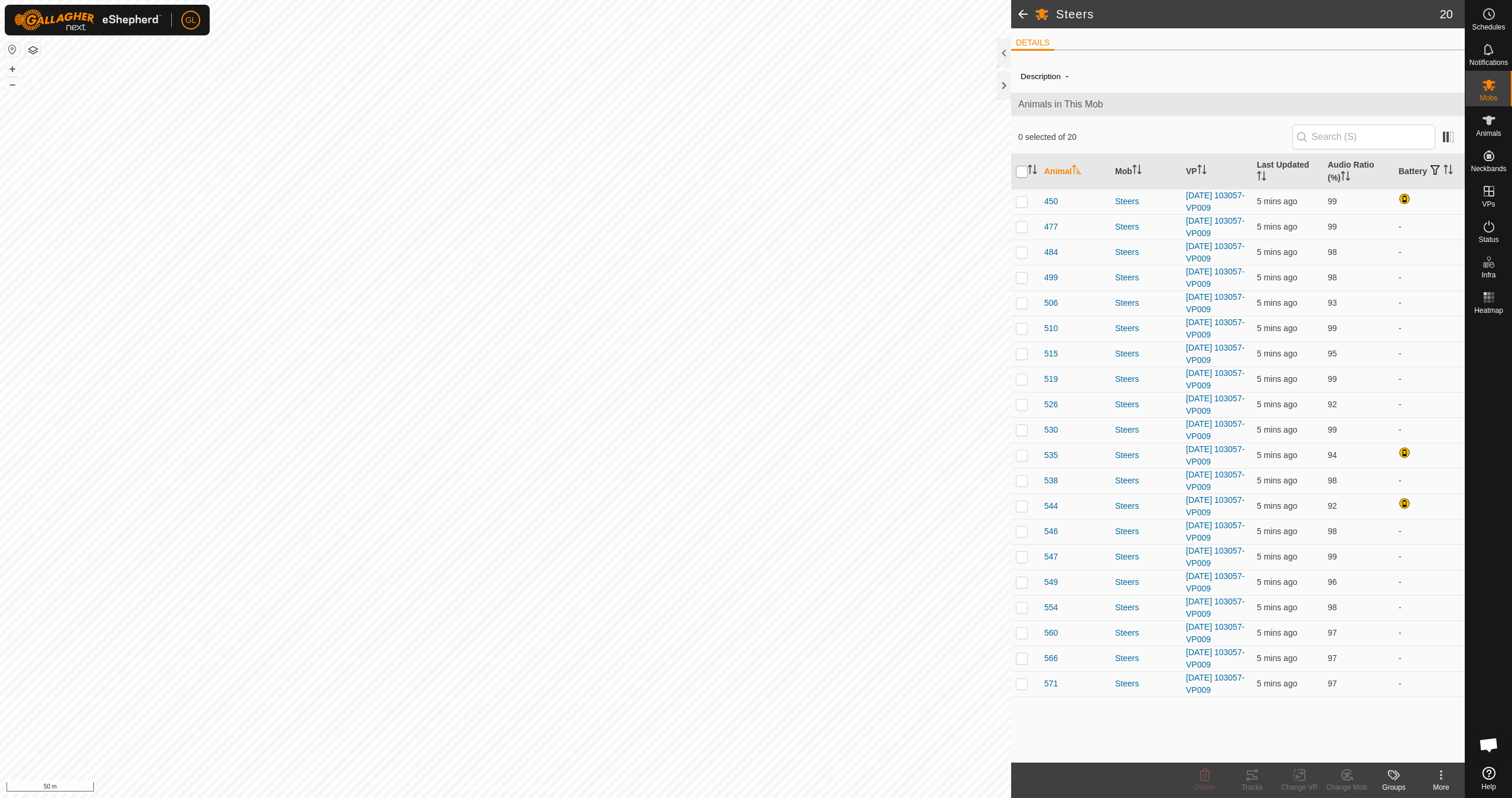
checkbox input "true"
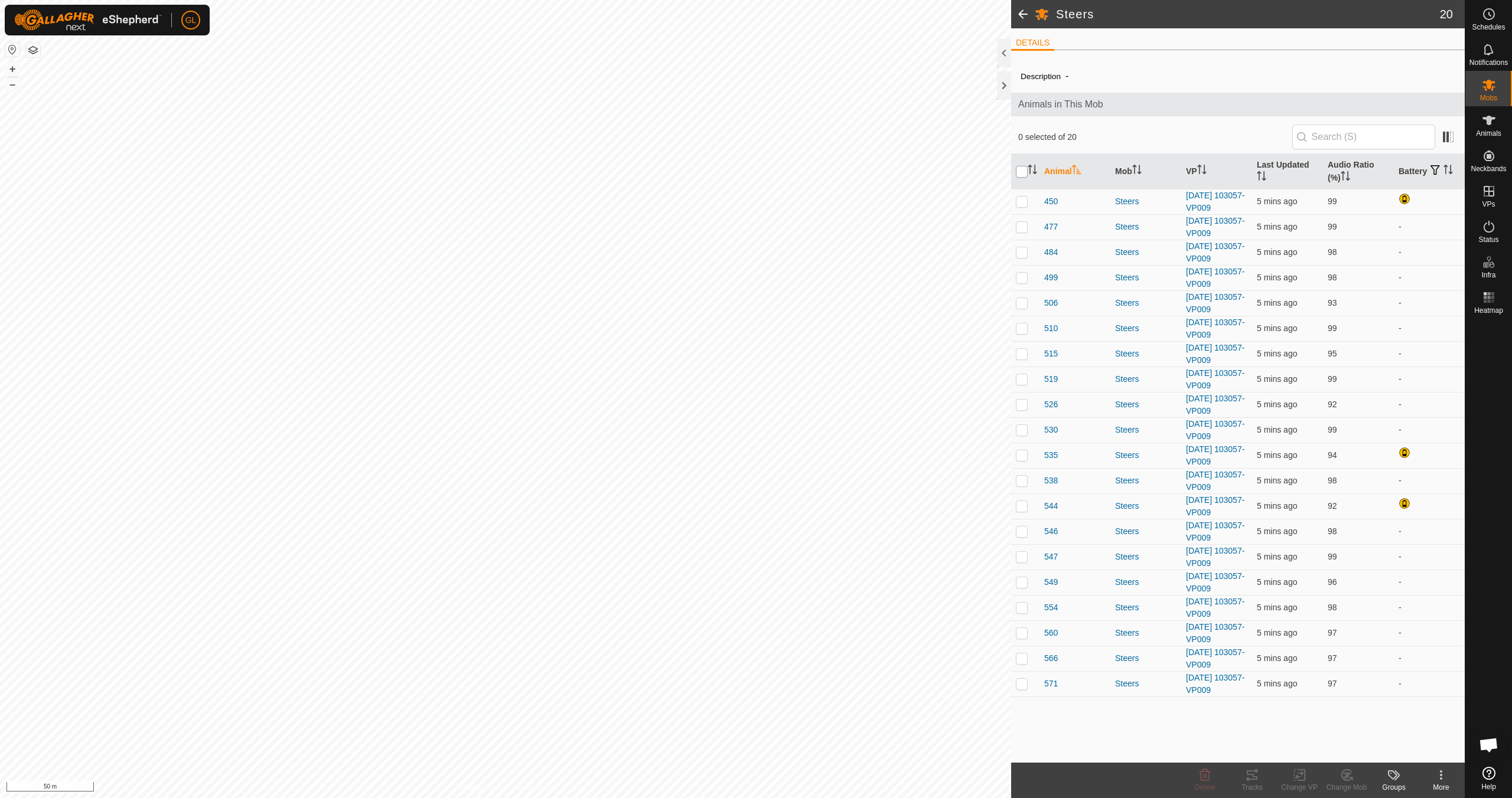
checkbox input "true"
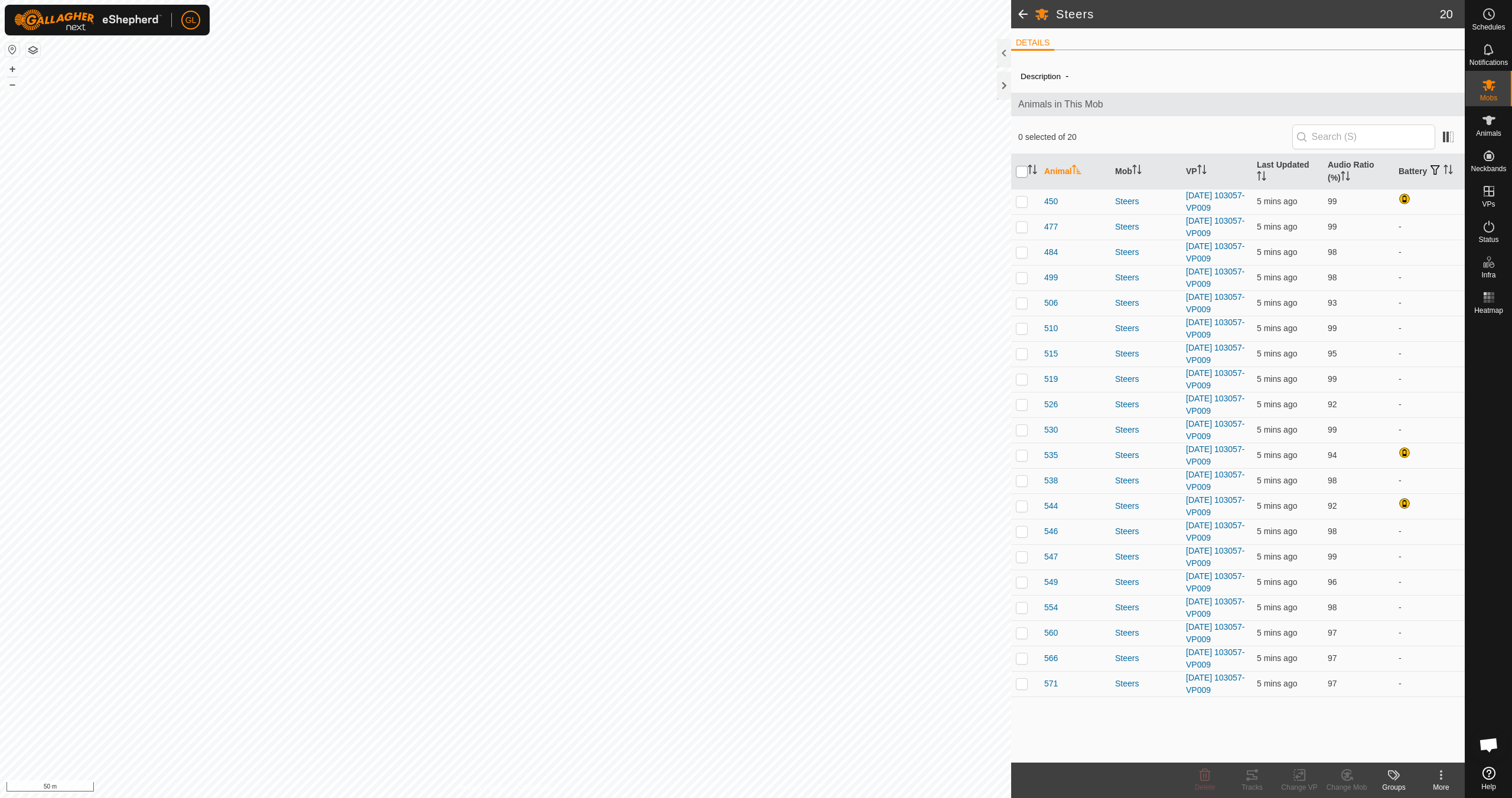
checkbox input "true"
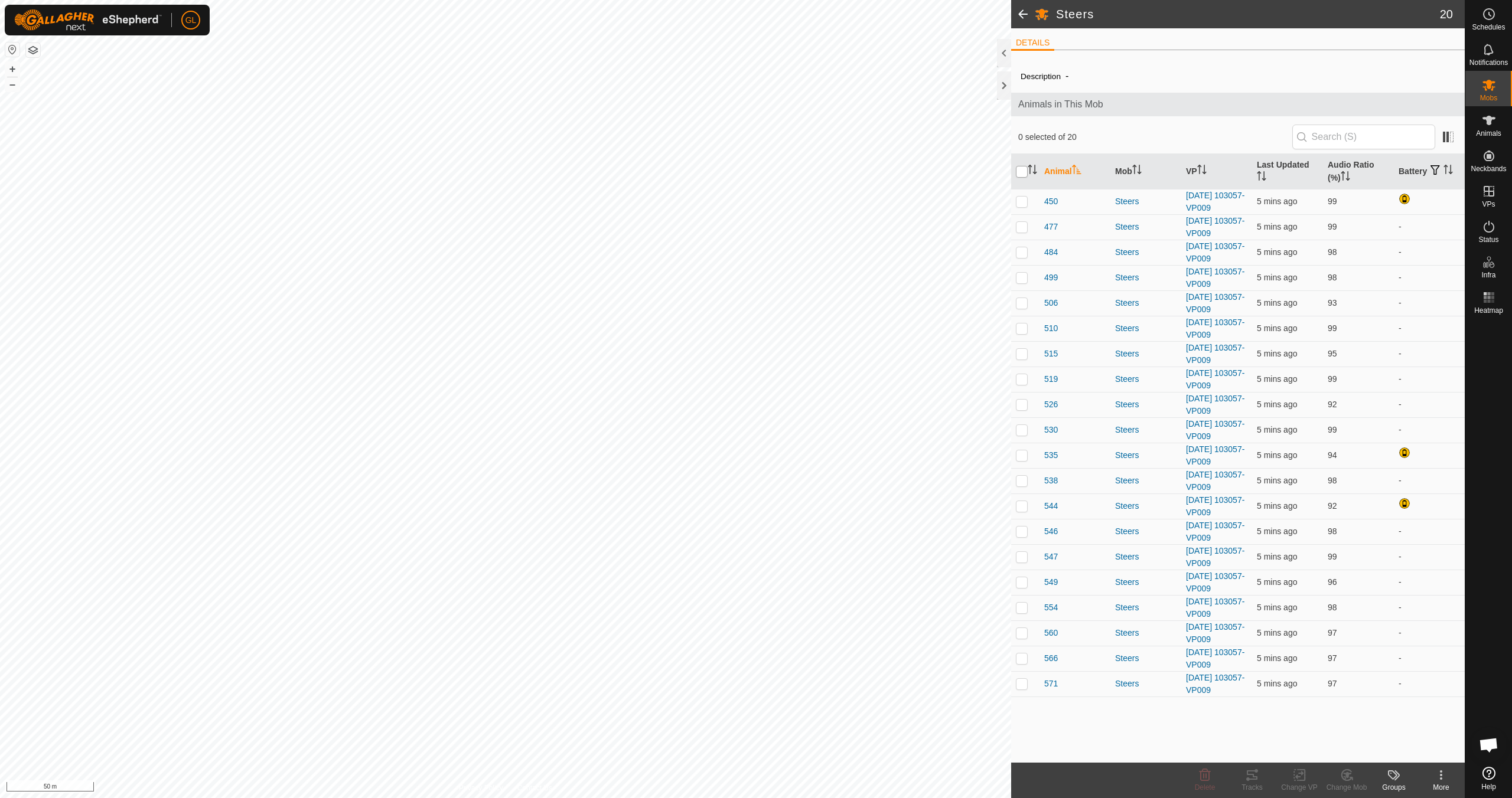
checkbox input "true"
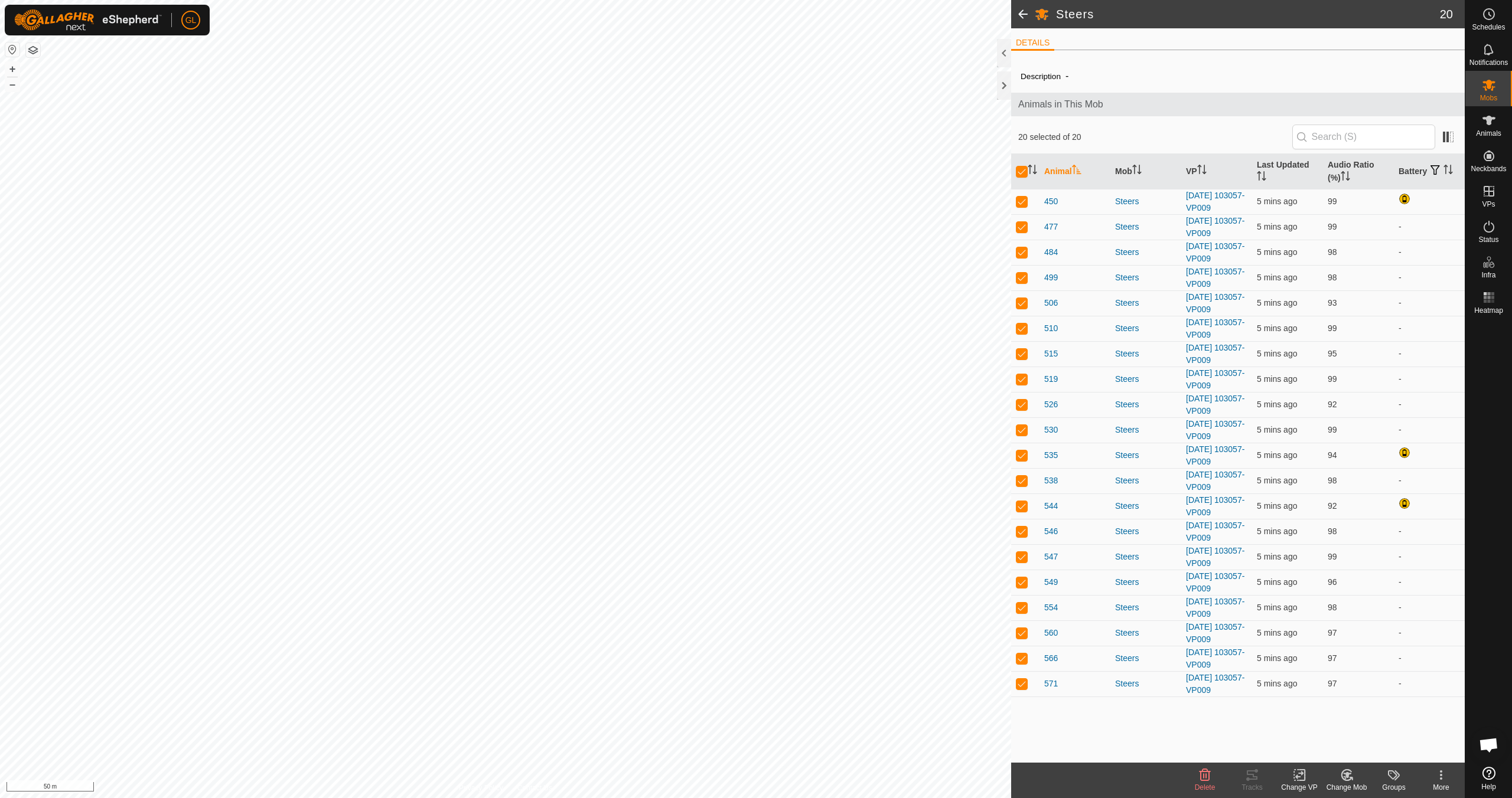
click at [719, 707] on icon at bounding box center [1302, 775] width 6 height 11
click at [719, 707] on link "Choose VP..." at bounding box center [1334, 724] width 117 height 24
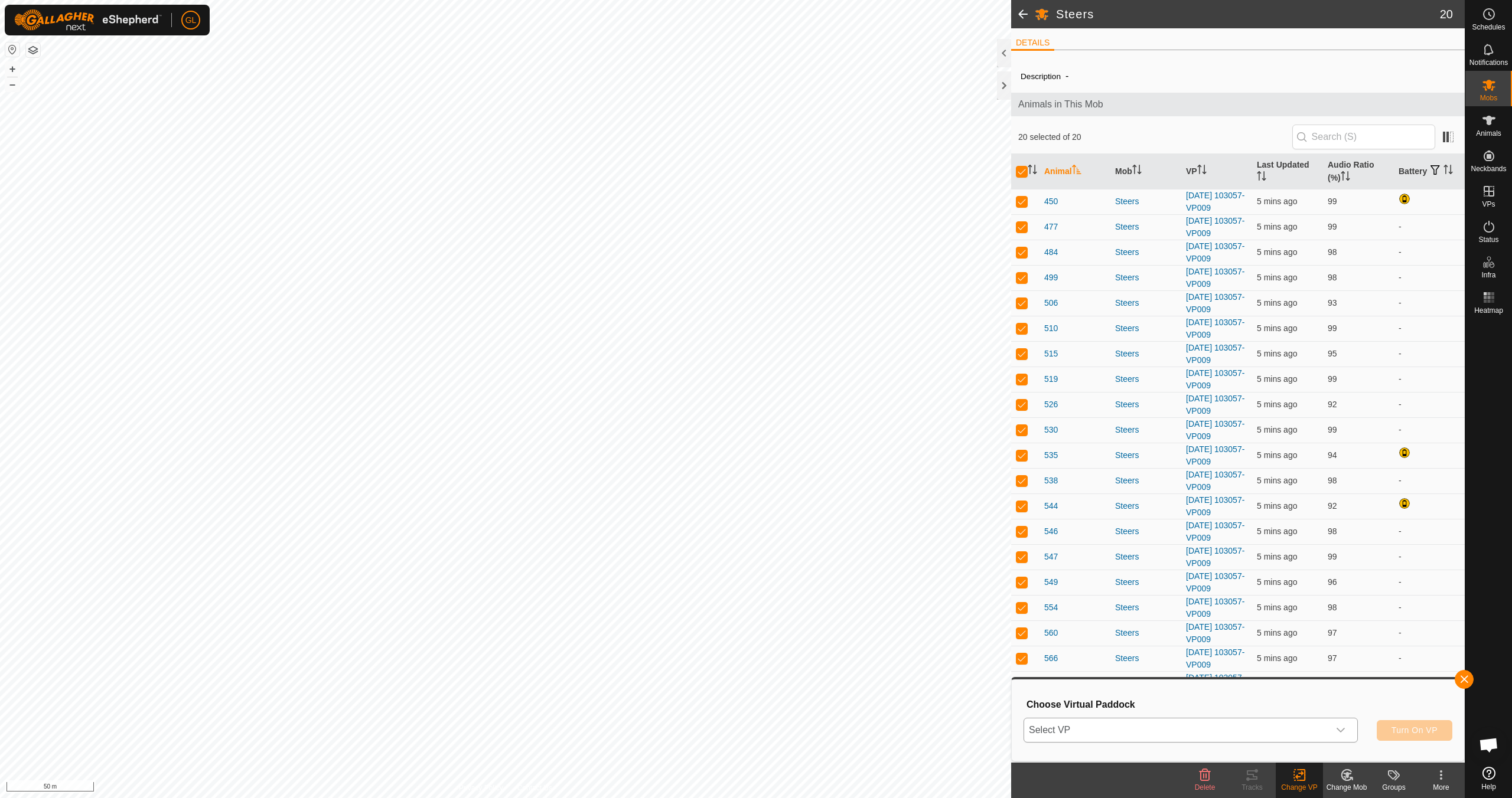
click at [719, 707] on icon "dropdown trigger" at bounding box center [1340, 730] width 9 height 9
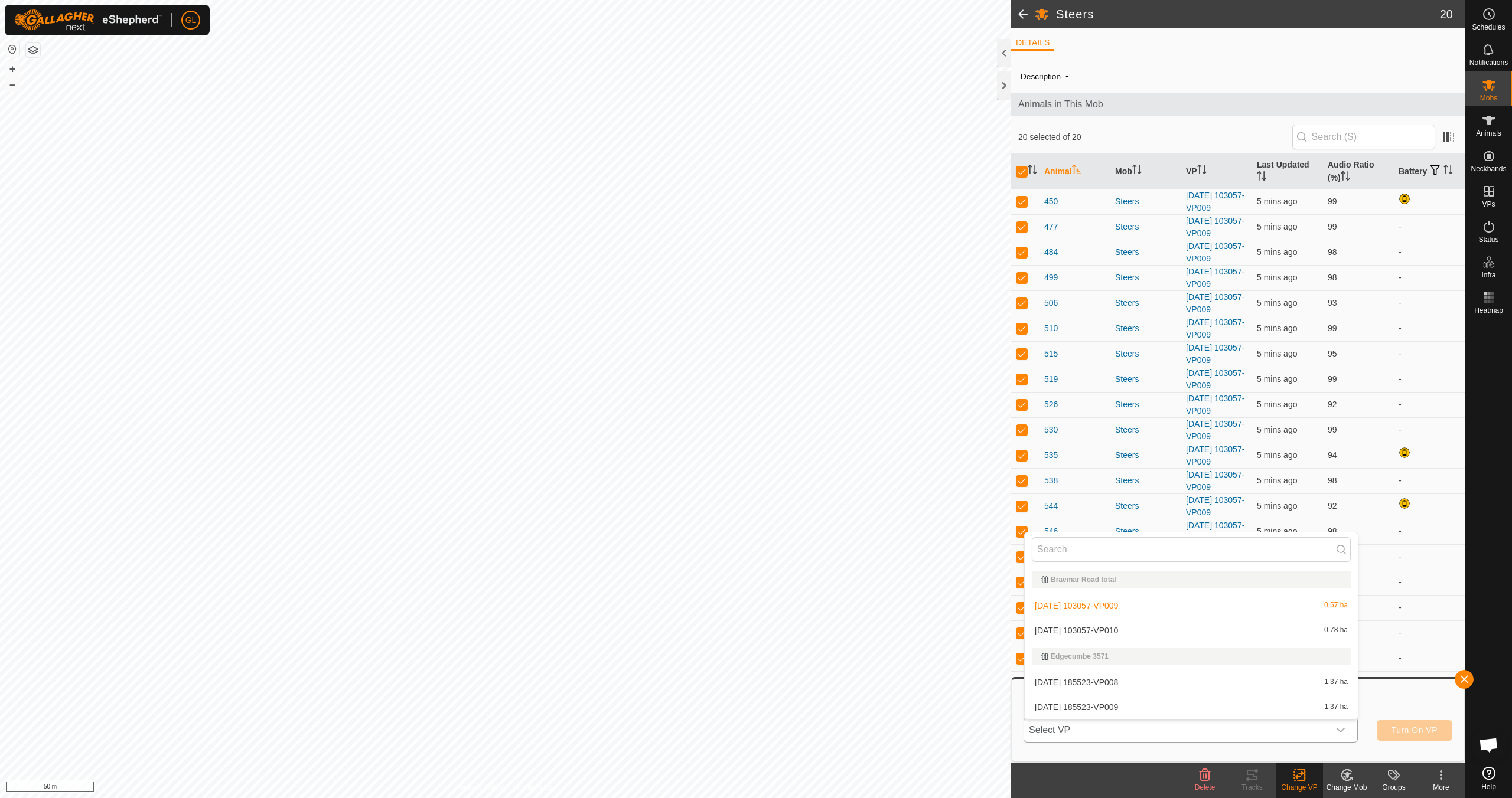
click at [719, 626] on li "[DATE] 103057-VP010 0.78 ha" at bounding box center [1191, 630] width 333 height 24
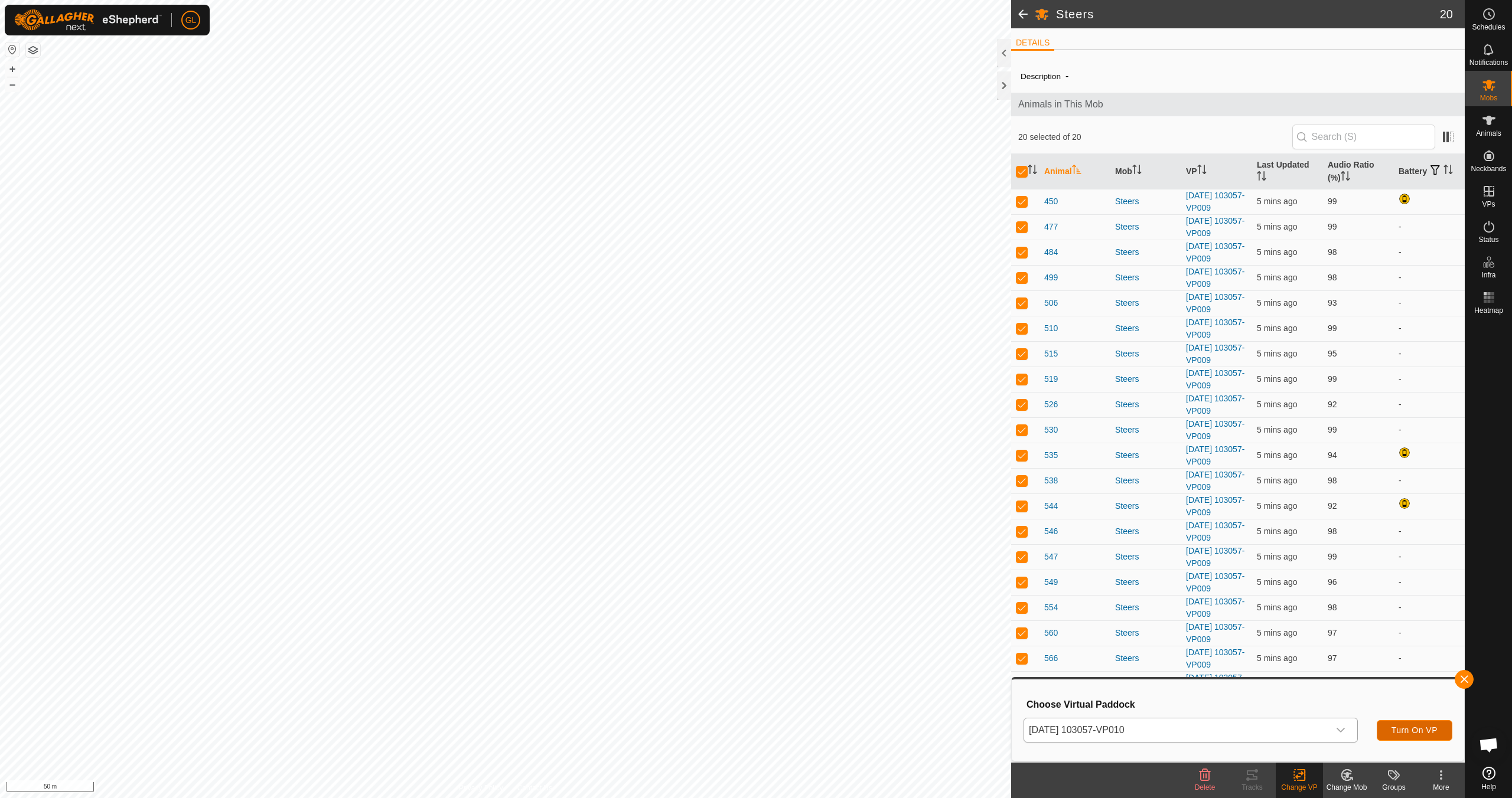
click at [719, 707] on span "Turn On VP" at bounding box center [1414, 730] width 46 height 9
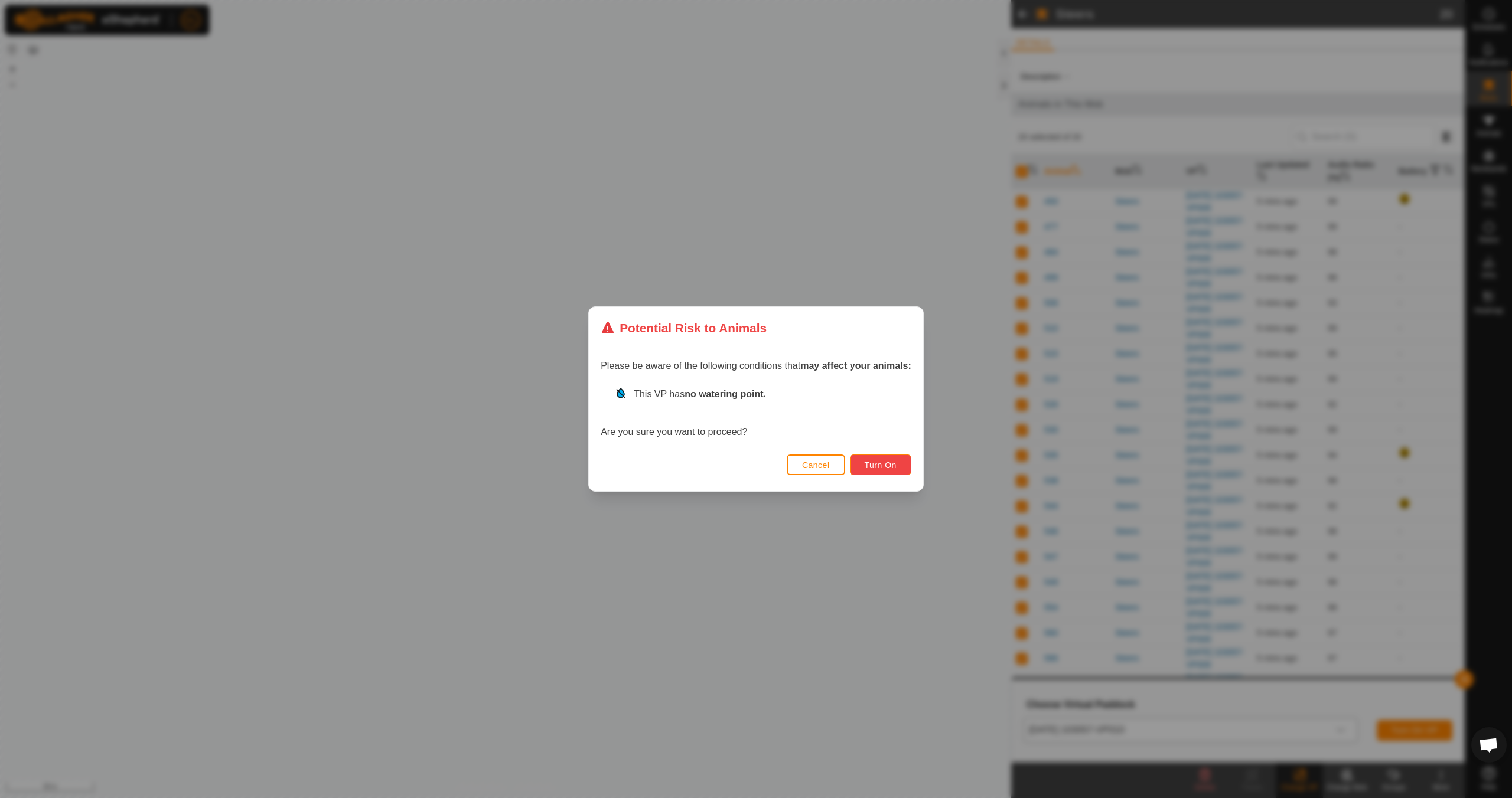
click at [719, 466] on span "Turn On" at bounding box center [881, 465] width 32 height 9
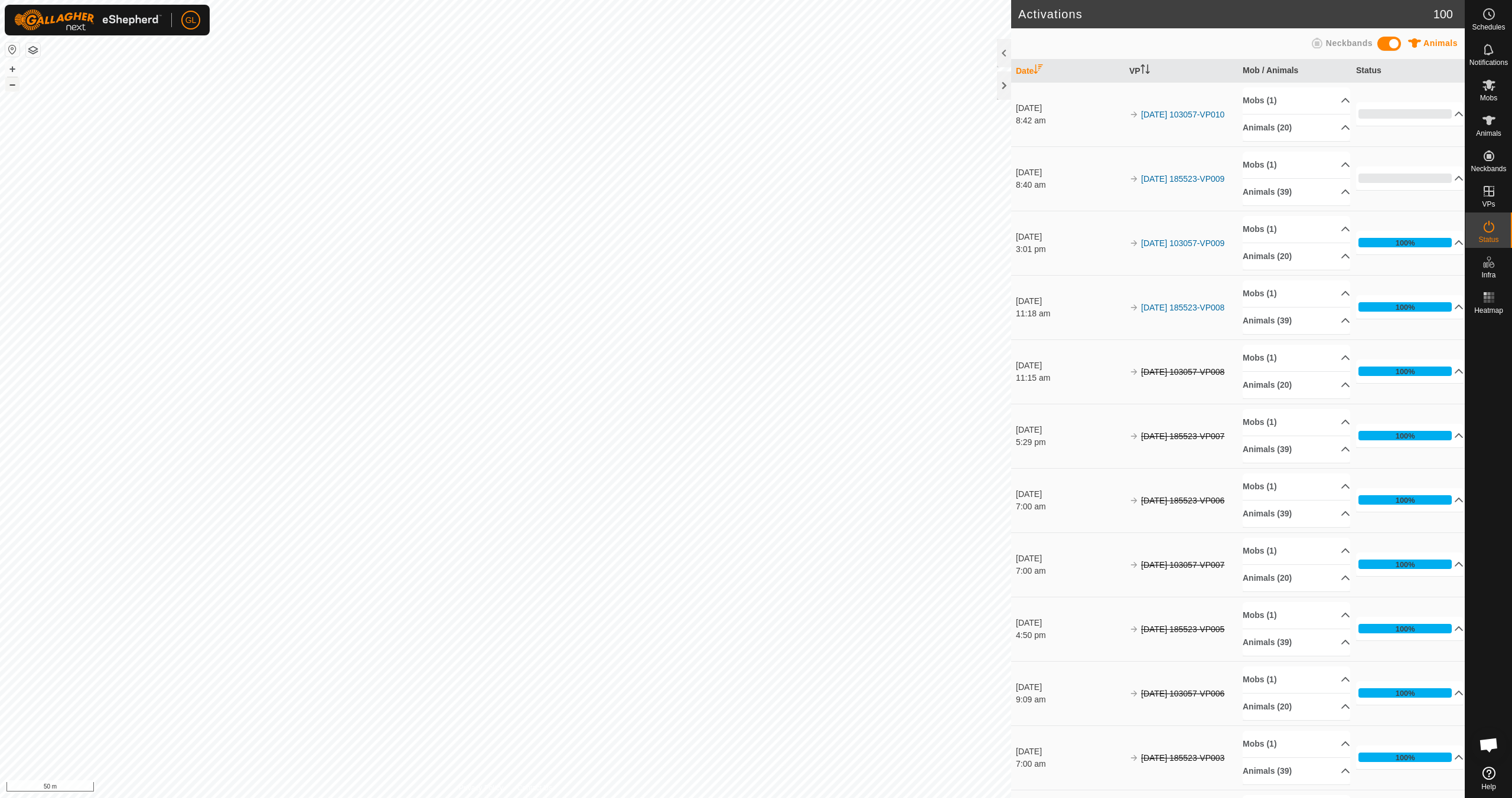
click at [12, 85] on button "–" at bounding box center [12, 84] width 14 height 14
click at [9, 68] on button "+" at bounding box center [12, 68] width 14 height 14
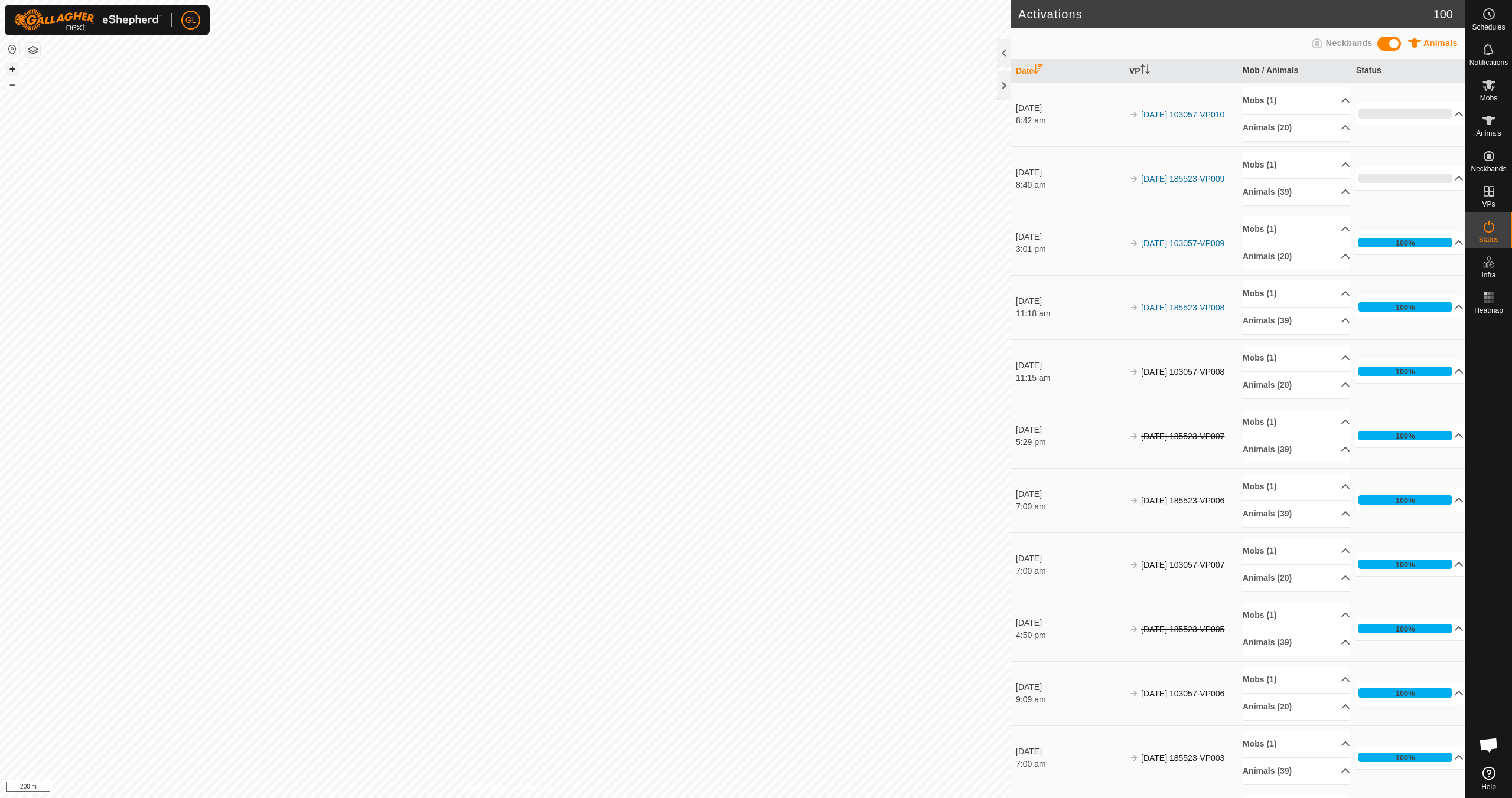
click at [10, 66] on button "+" at bounding box center [12, 68] width 14 height 14
